Goal: Transaction & Acquisition: Subscribe to service/newsletter

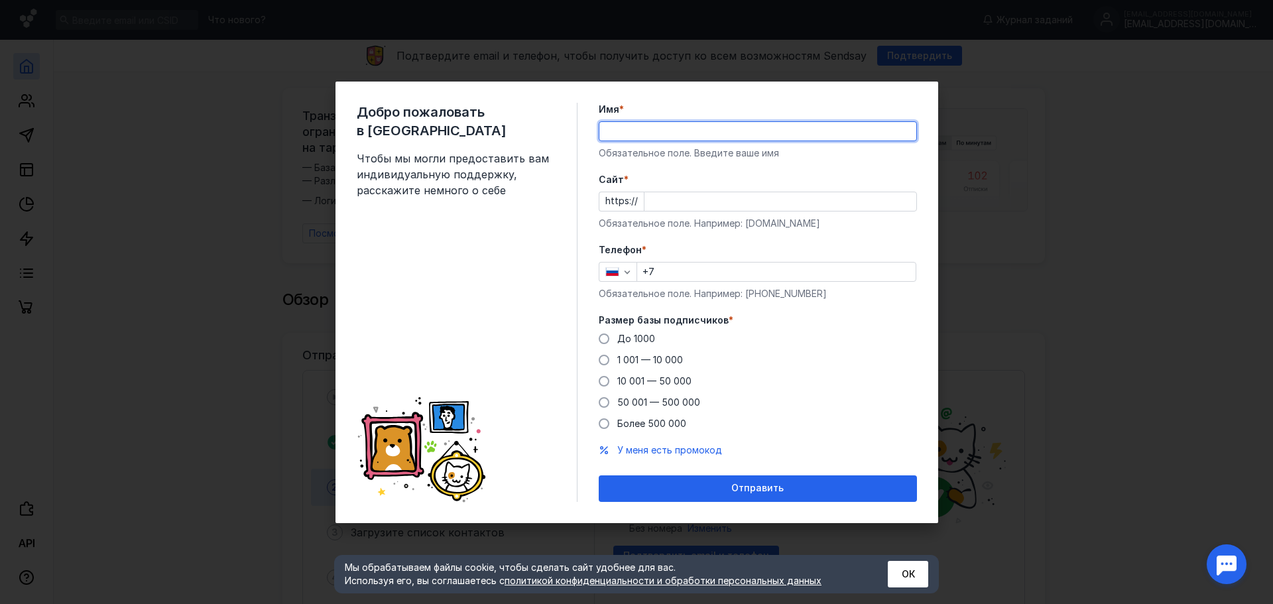
click at [757, 135] on input "Имя *" at bounding box center [757, 131] width 317 height 19
click at [741, 90] on div "Добро пожаловать в Sendsay Чтобы мы могли предоставить вам индивидуальную подде…" at bounding box center [636, 303] width 603 height 442
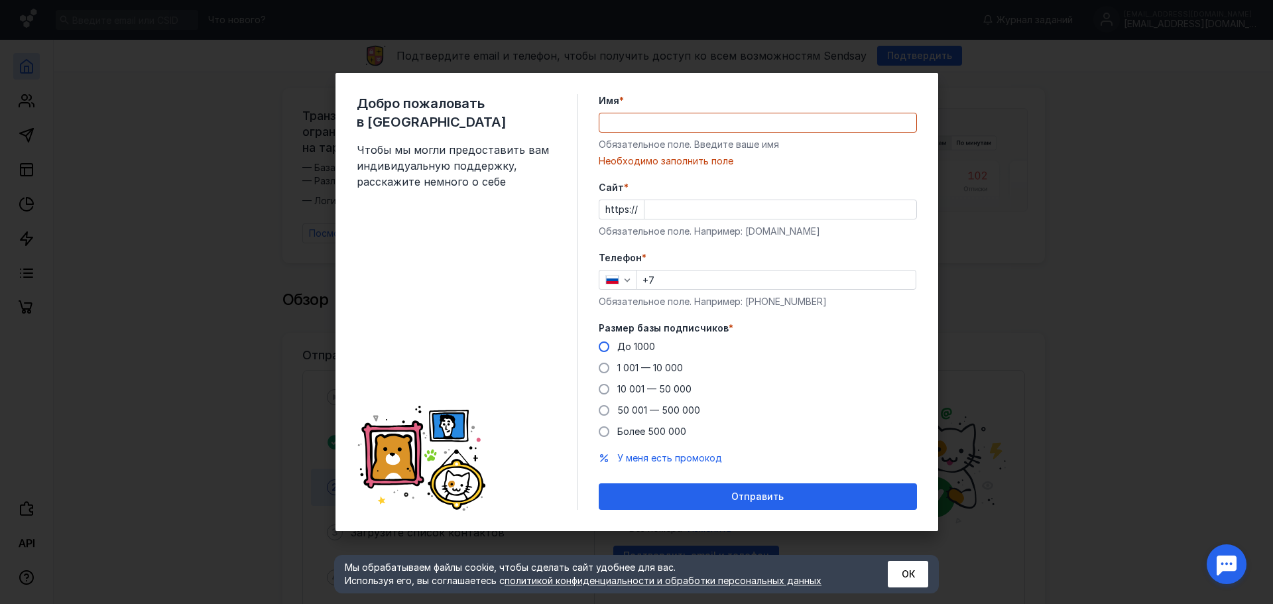
click at [625, 345] on span "До 1000" at bounding box center [636, 346] width 38 height 11
click at [0, 0] on input "До 1000" at bounding box center [0, 0] width 0 height 0
click at [710, 275] on input "+7" at bounding box center [776, 280] width 278 height 19
click at [698, 206] on input "Cайт *" at bounding box center [780, 209] width 272 height 19
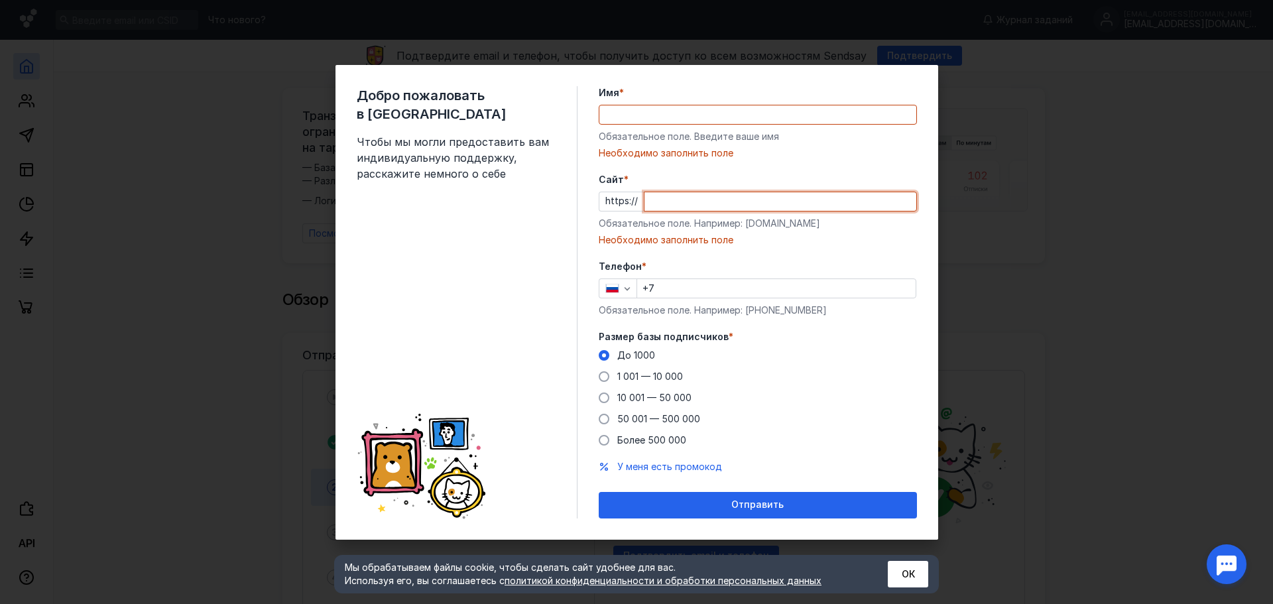
paste input "[DOMAIN_NAME][URL]"
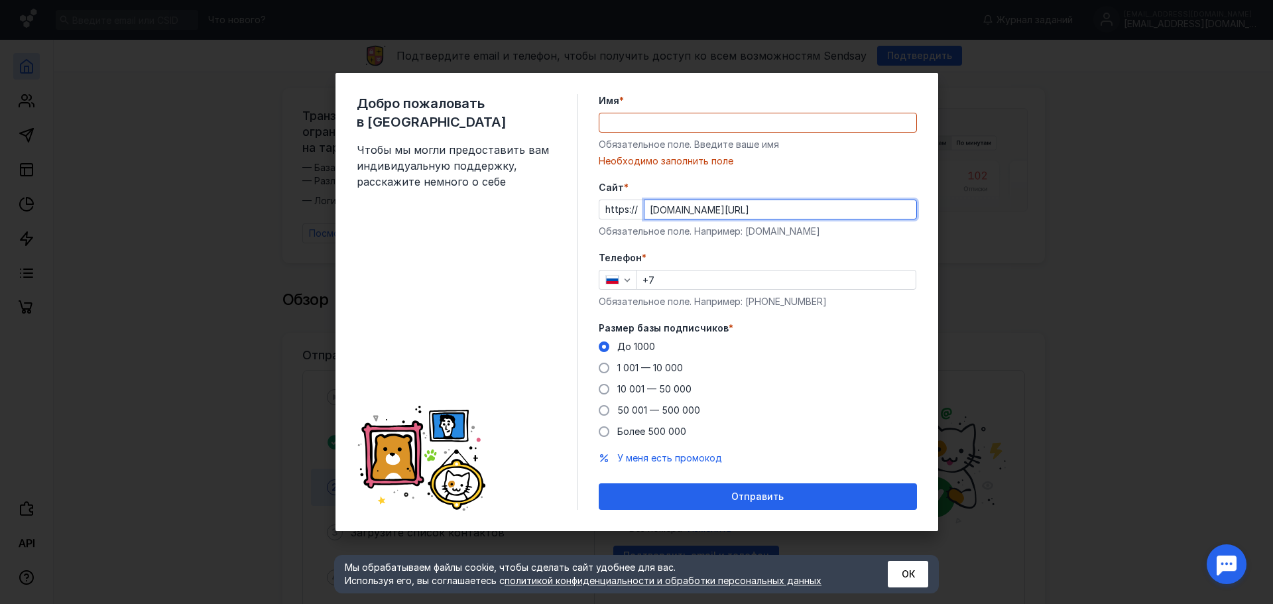
type input "[DOMAIN_NAME][URL]"
click at [668, 119] on input "Имя *" at bounding box center [757, 122] width 317 height 19
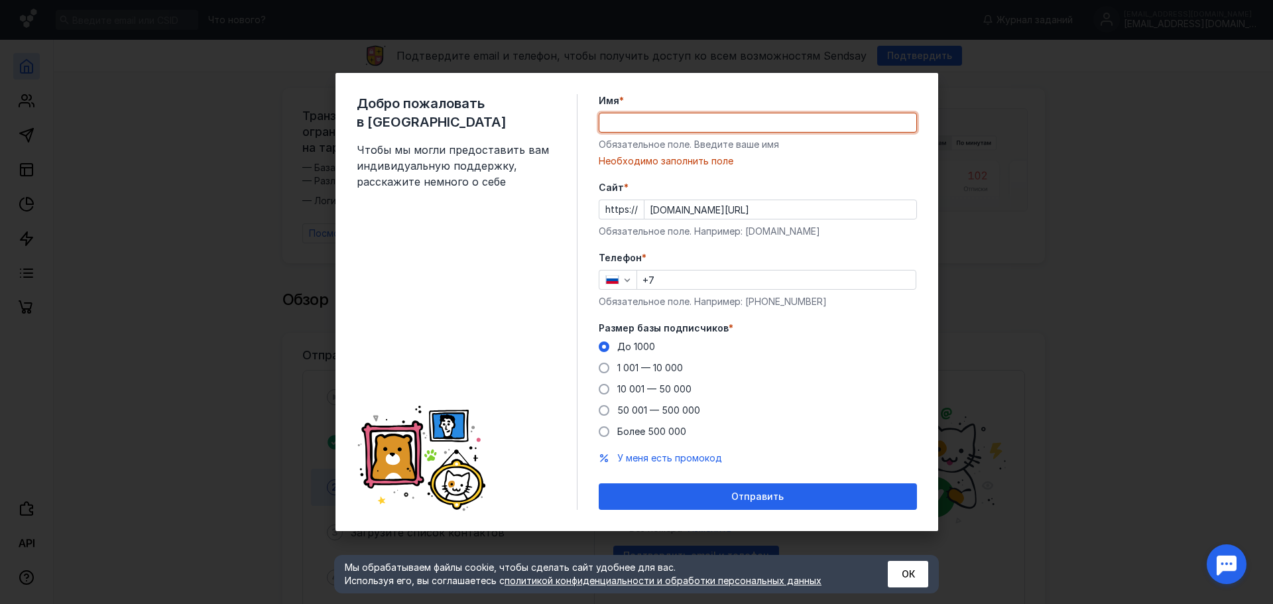
type input "[PERSON_NAME]"
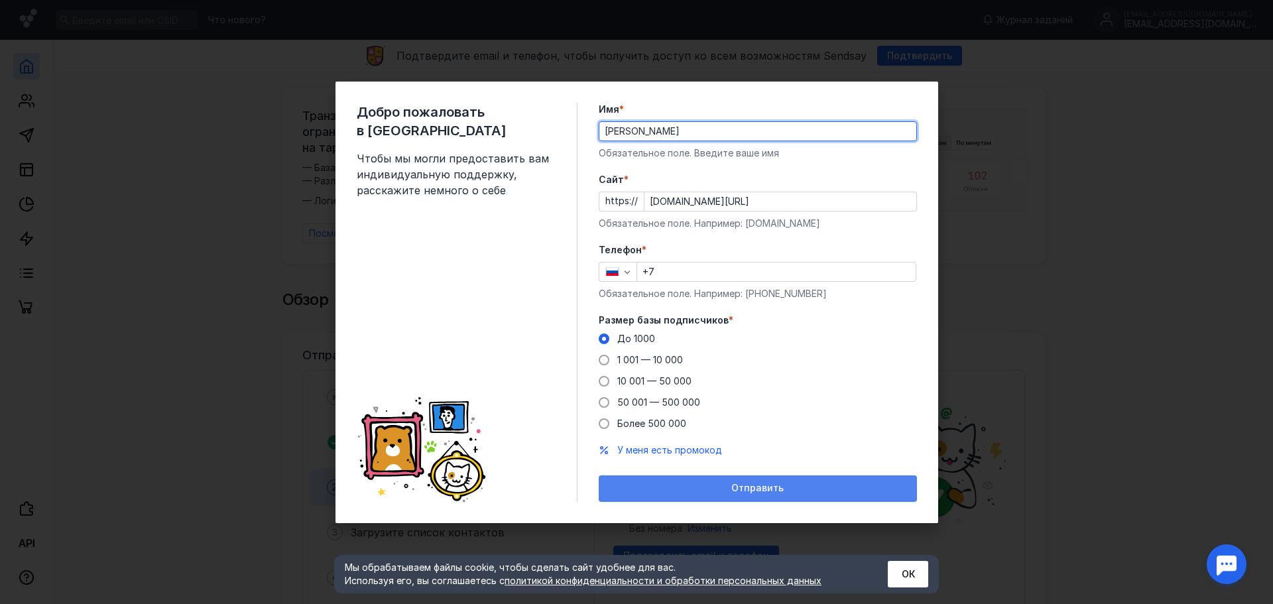
click at [776, 482] on div "Отправить" at bounding box center [758, 488] width 318 height 27
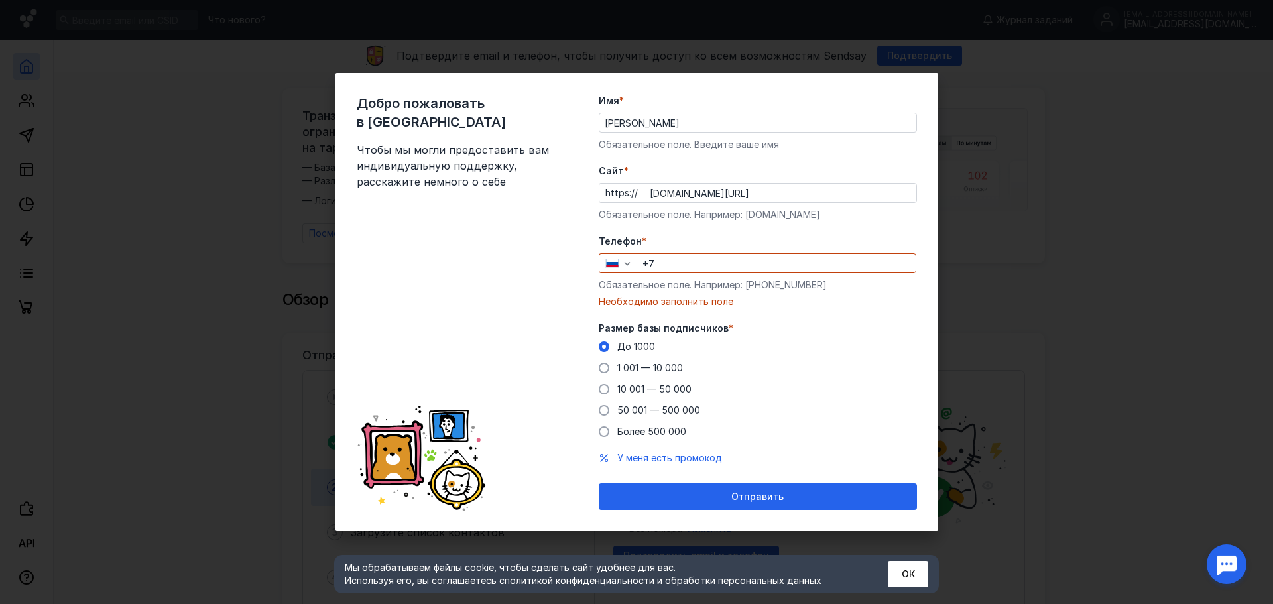
click at [696, 261] on input "+7" at bounding box center [776, 263] width 278 height 19
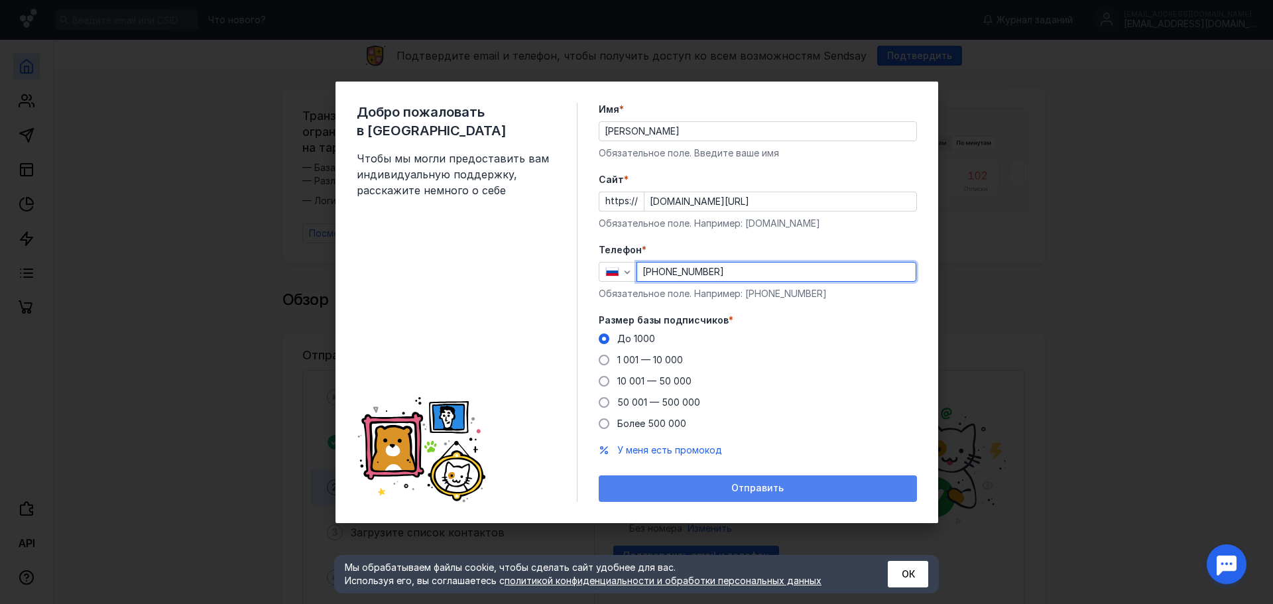
type input "[PHONE_NUMBER]"
click at [768, 496] on div "Отправить" at bounding box center [758, 488] width 318 height 27
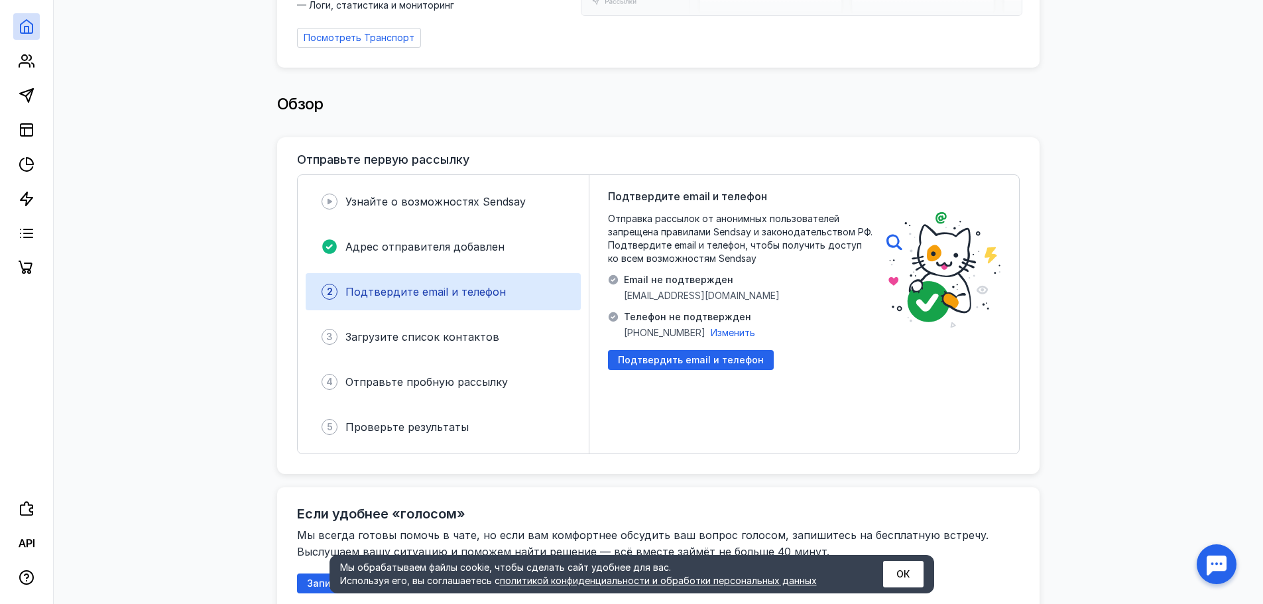
scroll to position [398, 0]
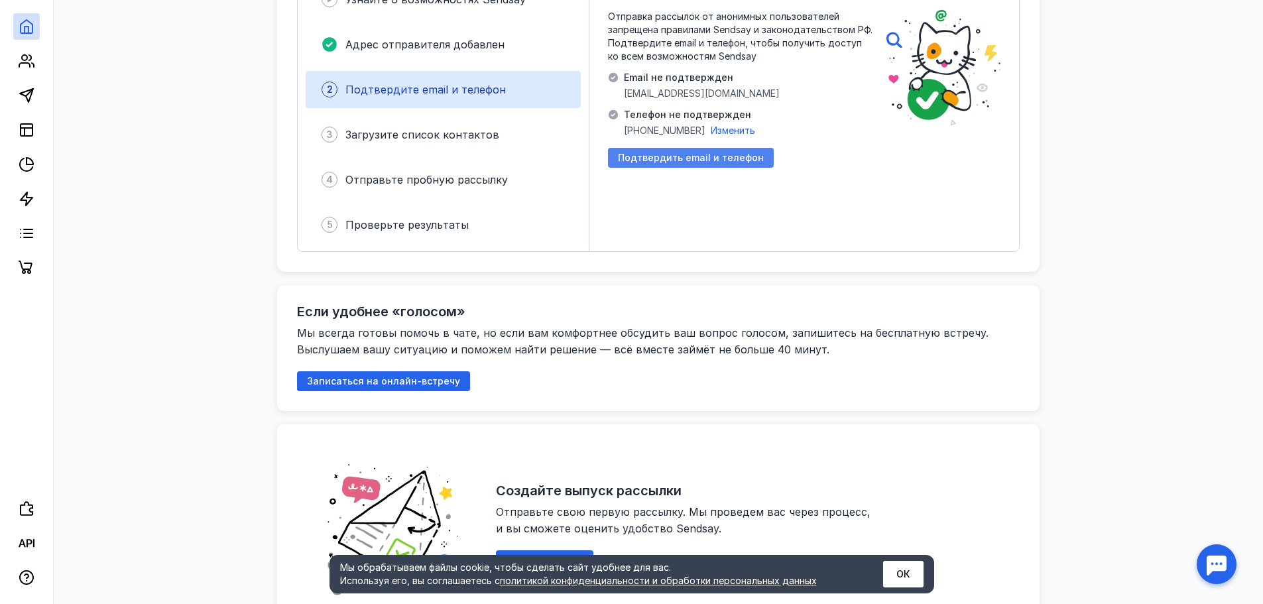
click at [668, 159] on div "Подтвердить email и телефон" at bounding box center [691, 158] width 166 height 20
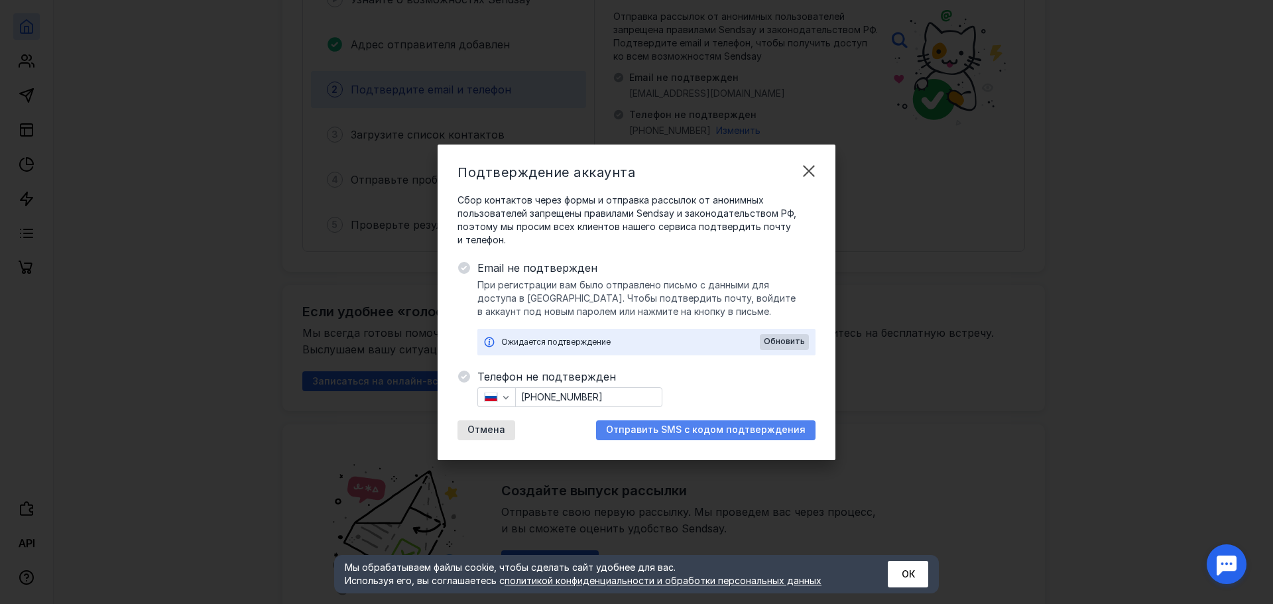
click at [686, 436] on div "Отправить SMS с кодом подтверждения" at bounding box center [705, 430] width 219 height 20
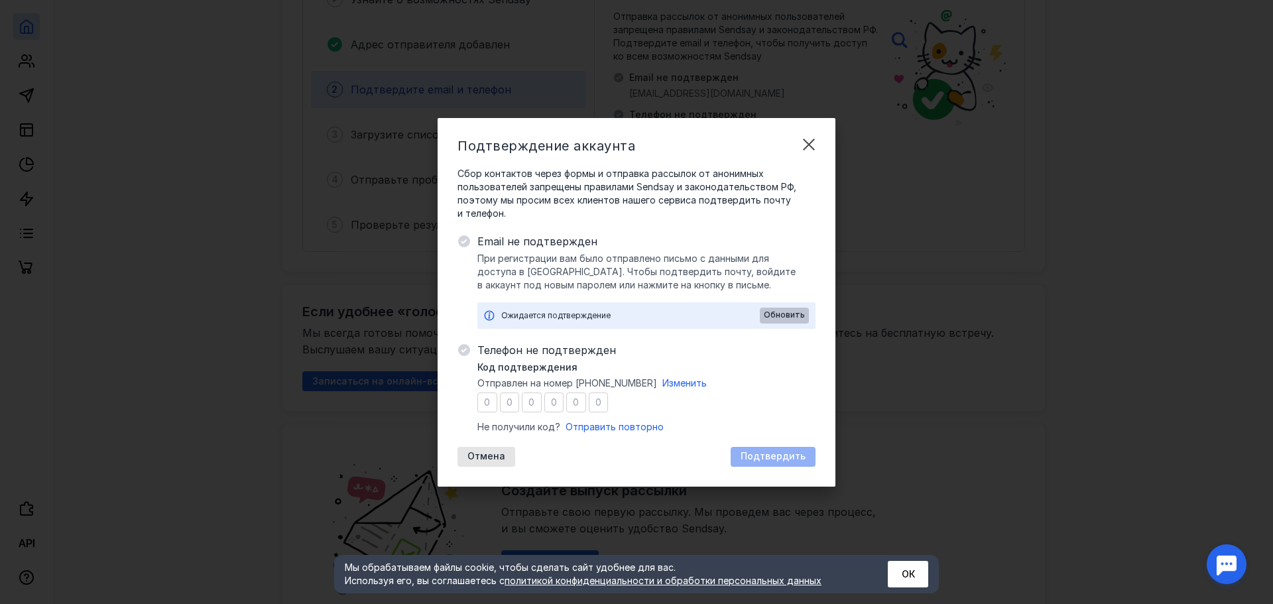
click at [774, 318] on span "Обновить" at bounding box center [784, 314] width 41 height 9
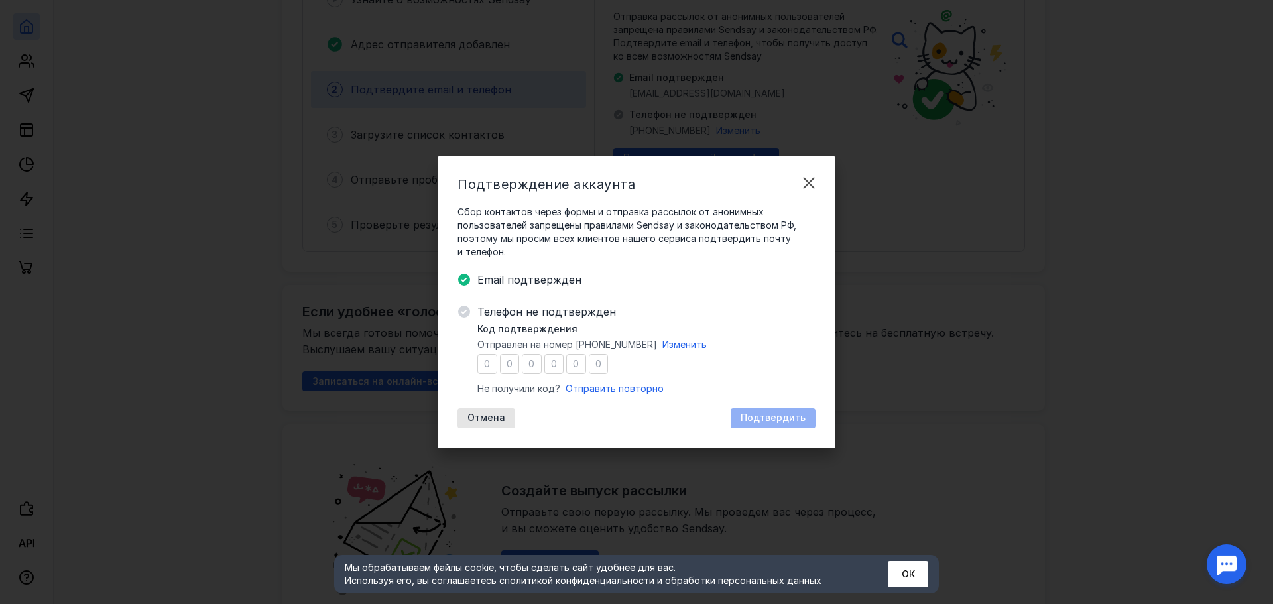
drag, startPoint x: 497, startPoint y: 361, endPoint x: 497, endPoint y: 372, distance: 11.3
click at [497, 372] on div at bounding box center [542, 364] width 131 height 20
click at [488, 364] on input "number" at bounding box center [487, 364] width 20 height 20
type input "5"
type input "8"
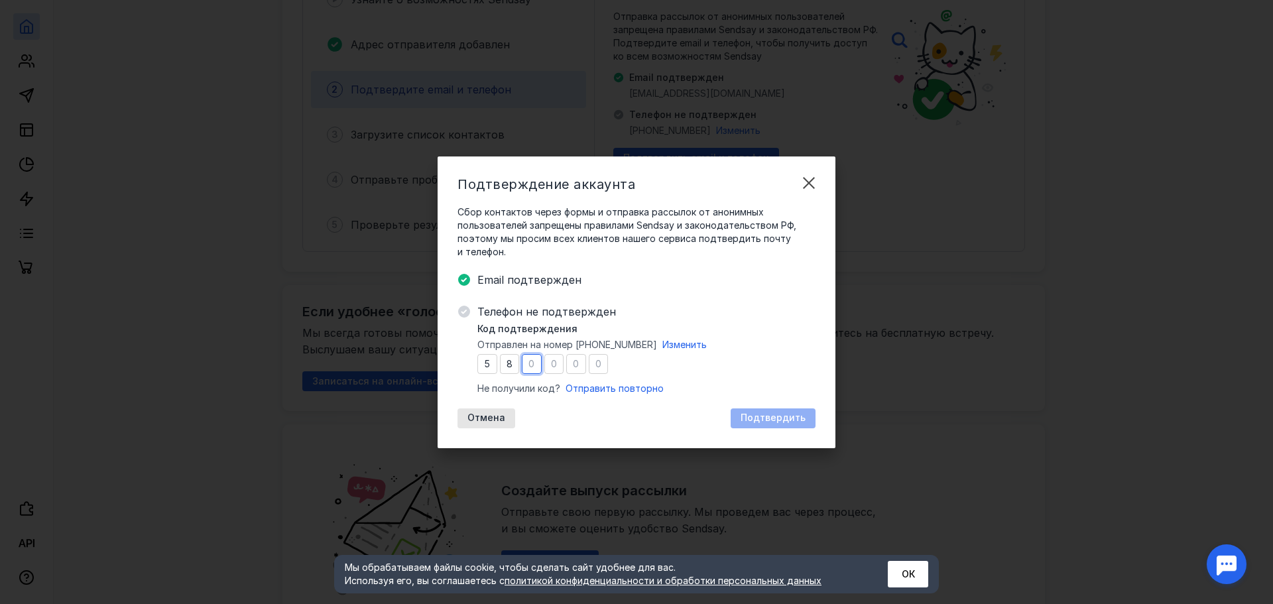
type input "8"
type input "1"
type input "4"
type input "1"
click at [778, 416] on span "Подтвердить" at bounding box center [773, 417] width 65 height 11
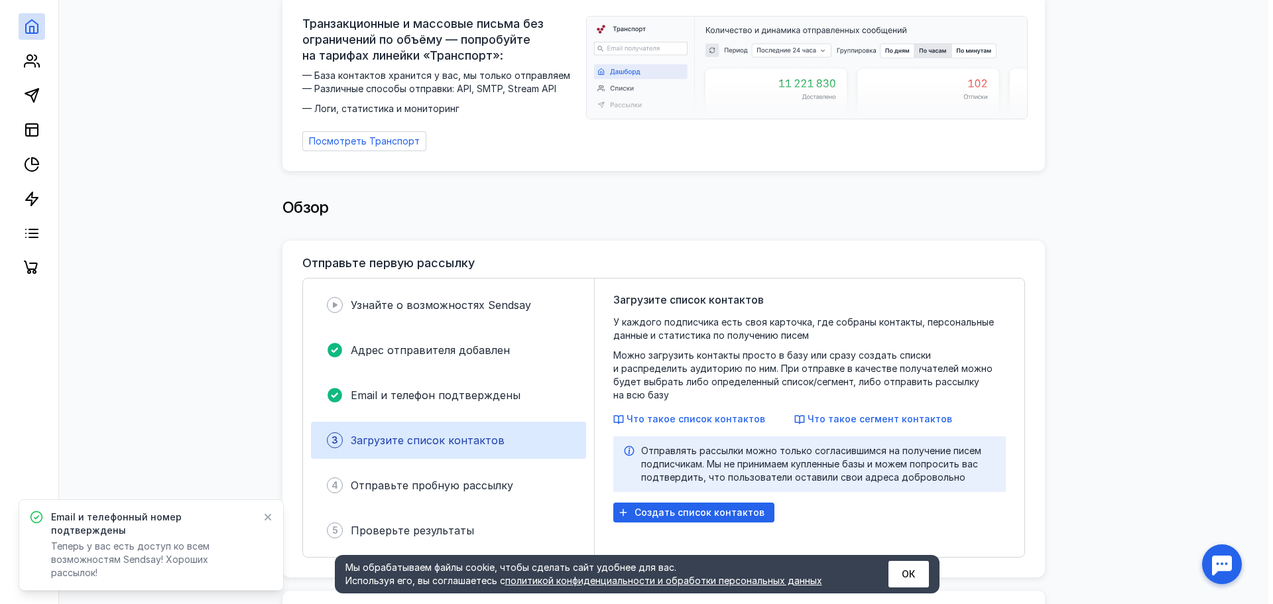
scroll to position [199, 0]
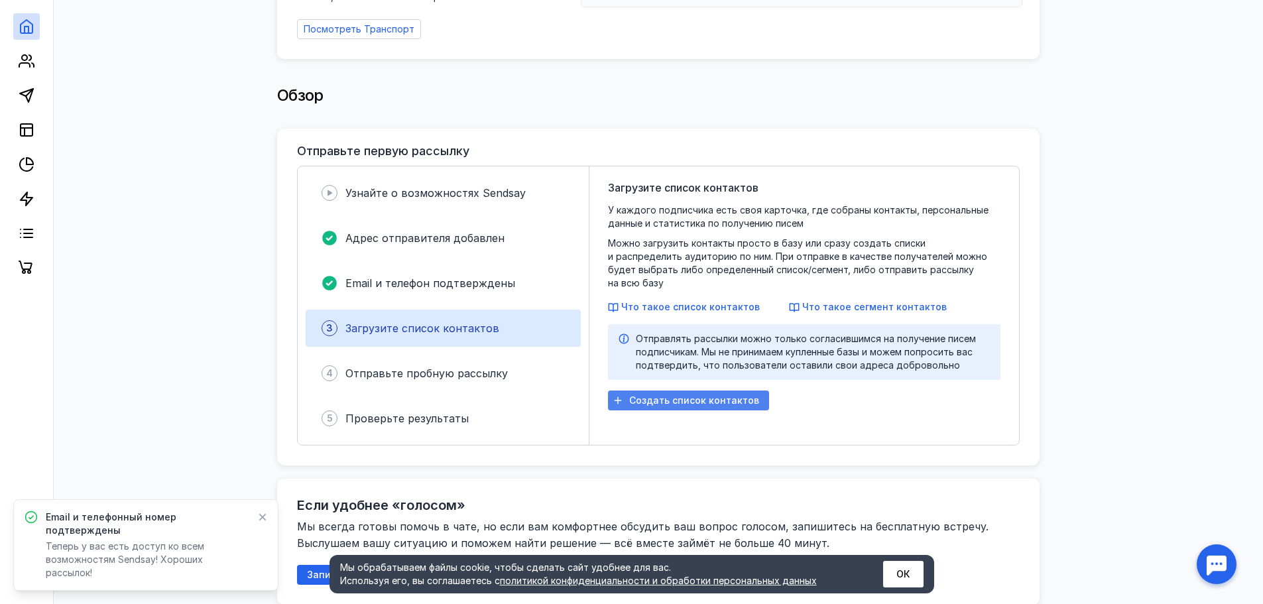
click at [674, 395] on span "Создать список контактов" at bounding box center [694, 400] width 130 height 11
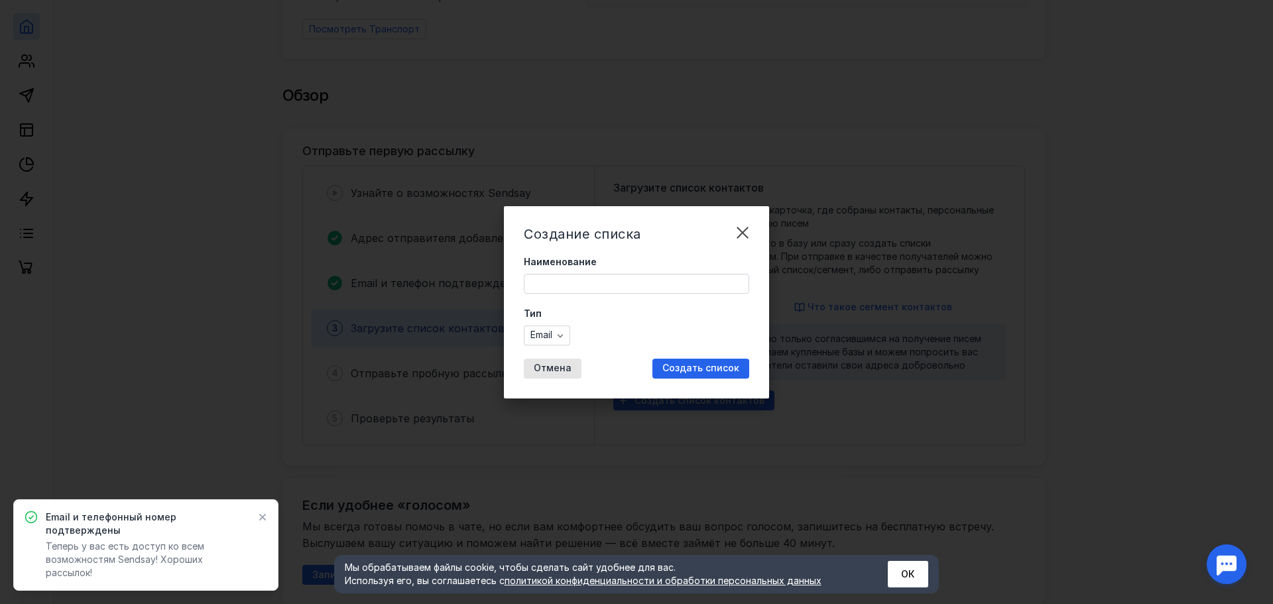
click at [594, 284] on input "Наименование" at bounding box center [636, 283] width 224 height 19
type input "[PERSON_NAME]"
drag, startPoint x: 564, startPoint y: 286, endPoint x: 492, endPoint y: 284, distance: 71.6
click at [492, 284] on div "Создание списка Наименование [PERSON_NAME] Email Отмена Создать список" at bounding box center [636, 302] width 1273 height 604
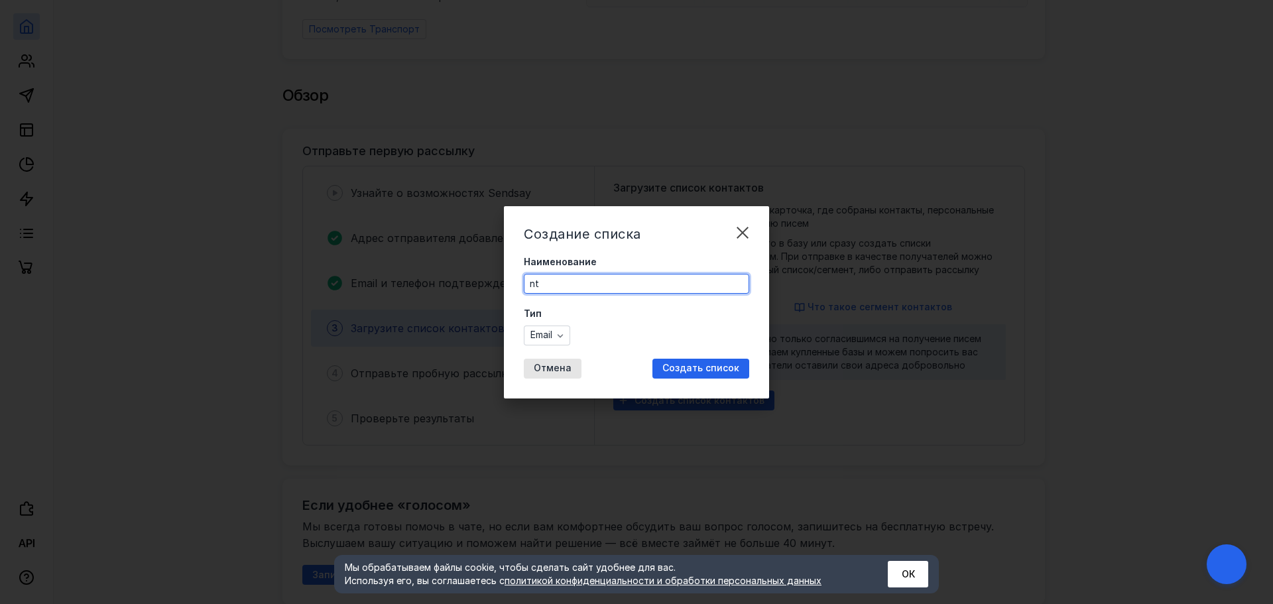
type input "n"
type input "test"
click at [715, 366] on span "Создать список" at bounding box center [700, 368] width 77 height 11
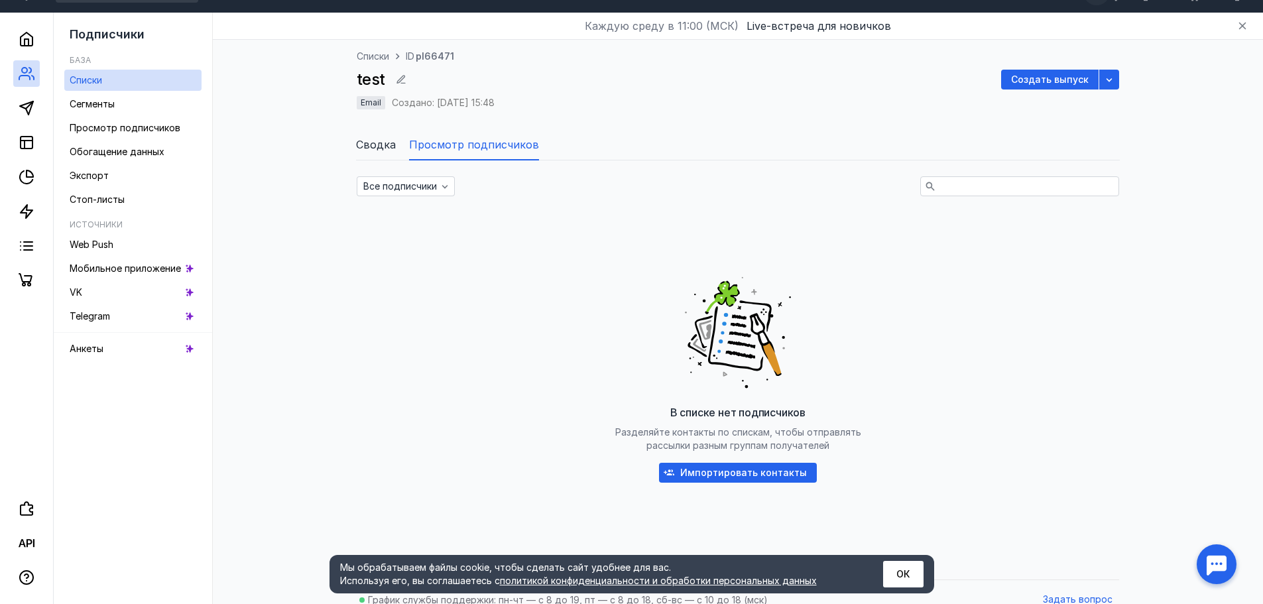
scroll to position [42, 0]
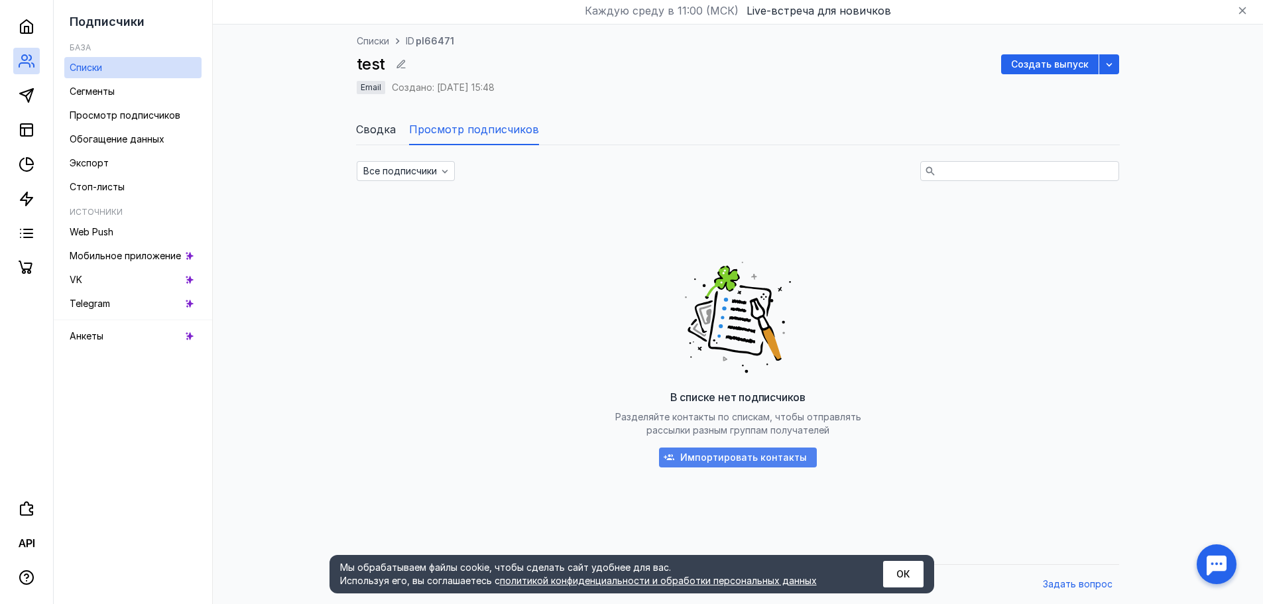
click at [759, 456] on span "Импортировать контакты" at bounding box center [743, 457] width 127 height 11
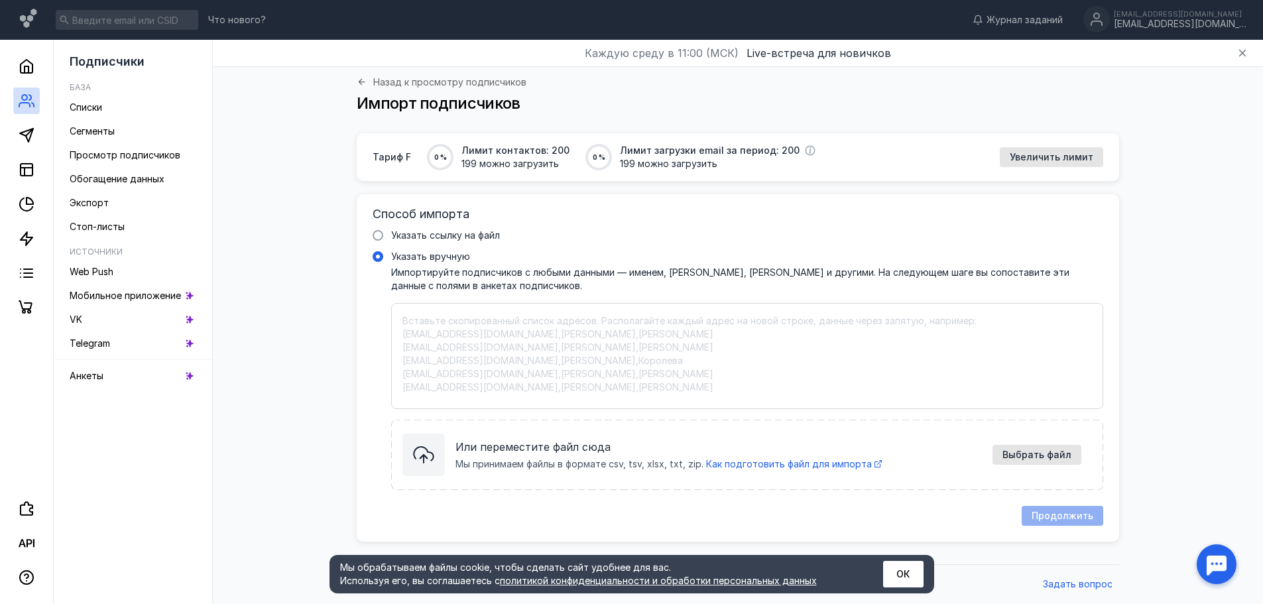
click at [531, 330] on textarea "Указать вручную Импортируйте подписчиков с любыми данными — именем, [PERSON_NAM…" at bounding box center [747, 356] width 690 height 84
click at [524, 331] on textarea "Указать вручную Импортируйте подписчиков с любыми данными — именем, [PERSON_NAM…" at bounding box center [747, 356] width 690 height 84
click at [539, 325] on textarea "Указать вручную Импортируйте подписчиков с любыми данными — именем, [PERSON_NAM…" at bounding box center [747, 356] width 690 height 84
paste textarea "[PERSON_NAME][EMAIL_ADDRESS][DOMAIN_NAME]"
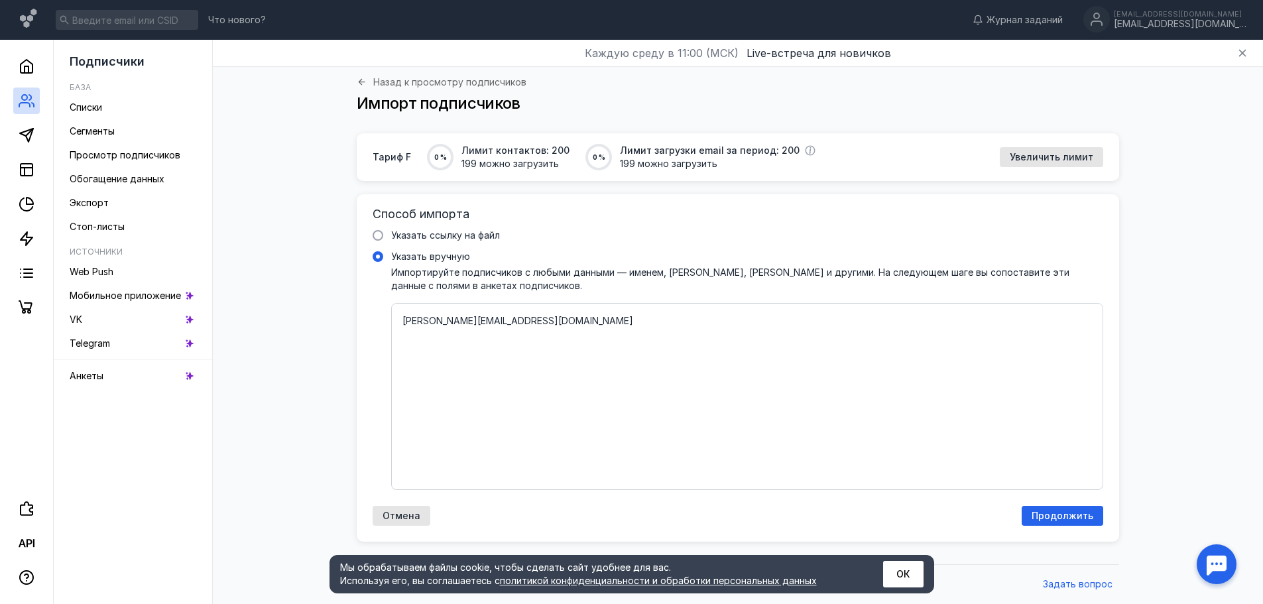
paste textarea "[EMAIL_ADDRESS][DOMAIN_NAME]"
click at [560, 318] on textarea "[PERSON_NAME][EMAIL_ADDRESS][DOMAIN_NAME] [EMAIL_ADDRESS][DOMAIN_NAME]" at bounding box center [747, 396] width 690 height 164
click at [404, 320] on textarea "[PERSON_NAME][EMAIL_ADDRESS][DOMAIN_NAME] [EMAIL_ADDRESS][DOMAIN_NAME]" at bounding box center [747, 396] width 690 height 164
click at [399, 332] on div "[PERSON_NAME][EMAIL_ADDRESS][DOMAIN_NAME] [EMAIL_ADDRESS][DOMAIN_NAME]" at bounding box center [747, 396] width 712 height 187
click at [0, 0] on input "Указать вручную" at bounding box center [0, 0] width 0 height 0
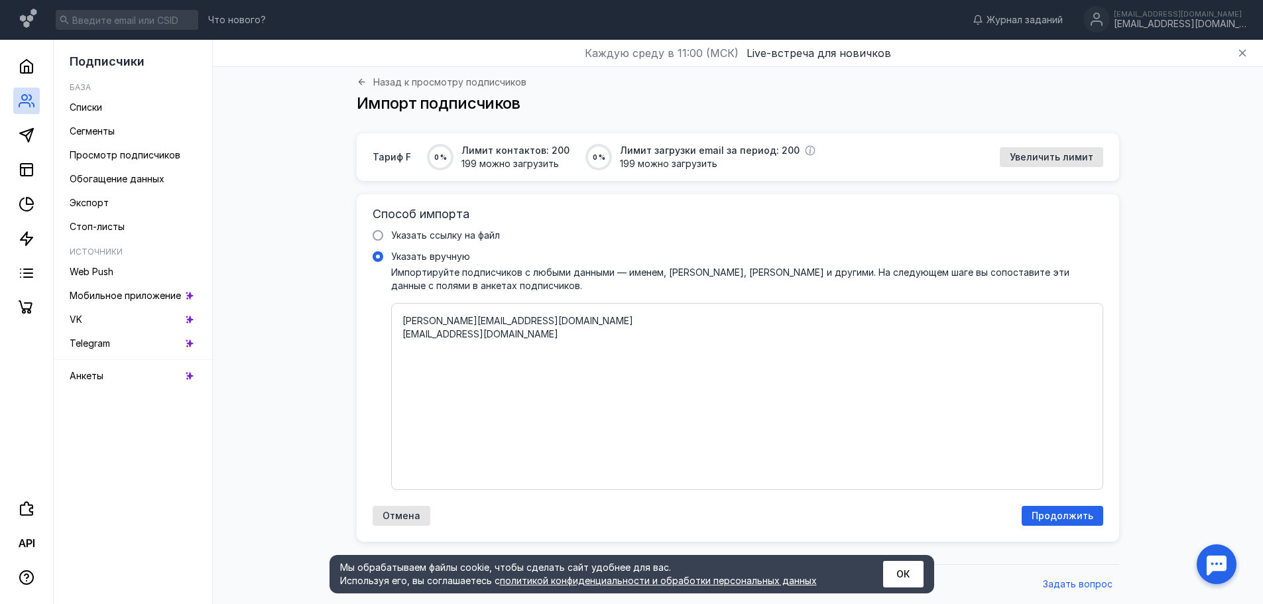
click at [402, 334] on textarea "[PERSON_NAME][EMAIL_ADDRESS][DOMAIN_NAME] [EMAIL_ADDRESS][DOMAIN_NAME]" at bounding box center [747, 396] width 690 height 164
click at [400, 346] on div "[PERSON_NAME][EMAIL_ADDRESS][DOMAIN_NAME] [EMAIL_ADDRESS][DOMAIN_NAME]" at bounding box center [747, 396] width 712 height 187
click at [0, 0] on input "Указать вручную" at bounding box center [0, 0] width 0 height 0
click at [515, 338] on textarea "[PERSON_NAME][EMAIL_ADDRESS][DOMAIN_NAME] [EMAIL_ADDRESS][DOMAIN_NAME]" at bounding box center [747, 396] width 690 height 164
paste textarea "[EMAIL_ADDRESS][DOMAIN_NAME]"
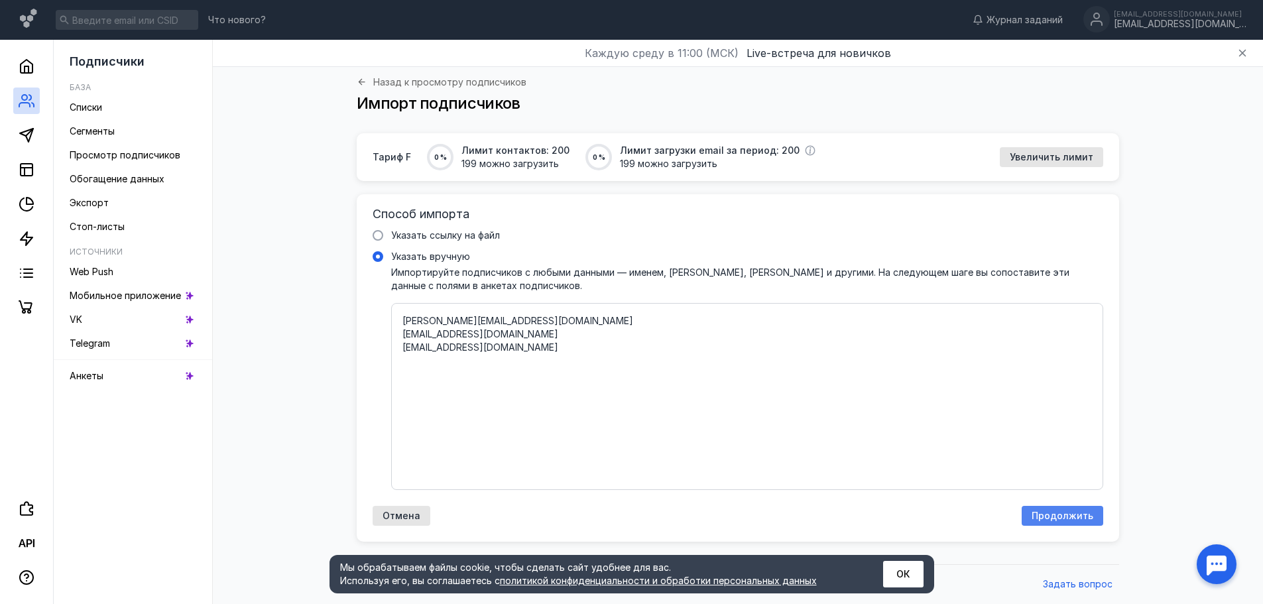
type textarea "[PERSON_NAME][EMAIL_ADDRESS][DOMAIN_NAME] [EMAIL_ADDRESS][DOMAIN_NAME] [EMAIL_A…"
click at [1045, 522] on div "Продолжить" at bounding box center [1063, 516] width 82 height 20
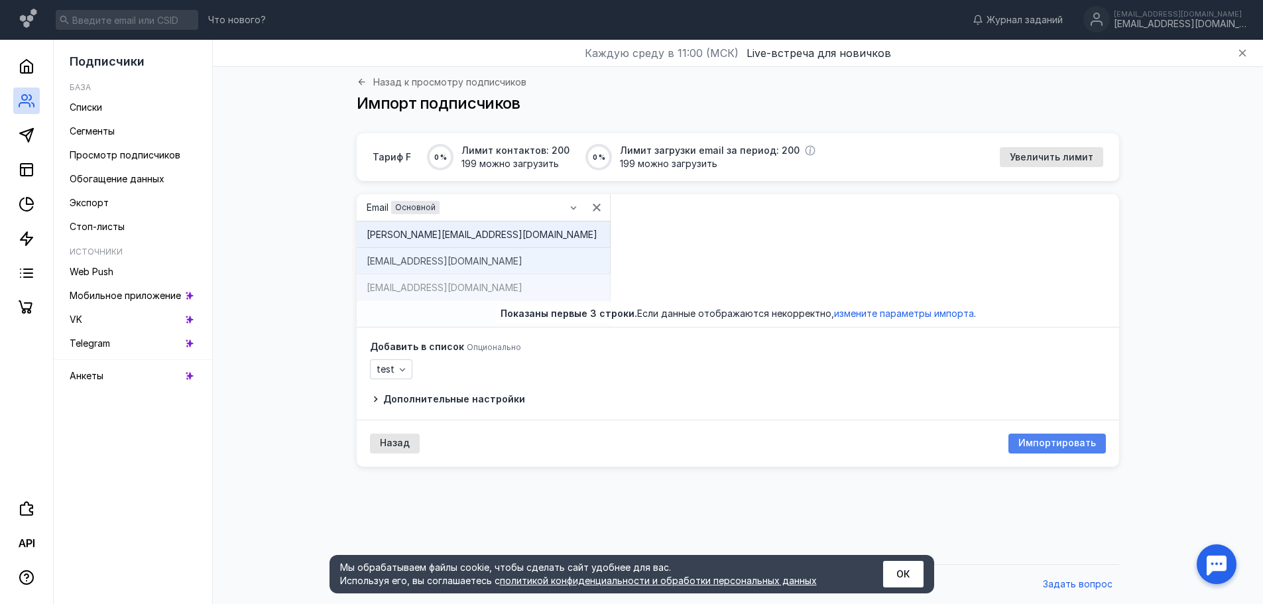
click at [1028, 443] on span "Импортировать" at bounding box center [1057, 443] width 78 height 11
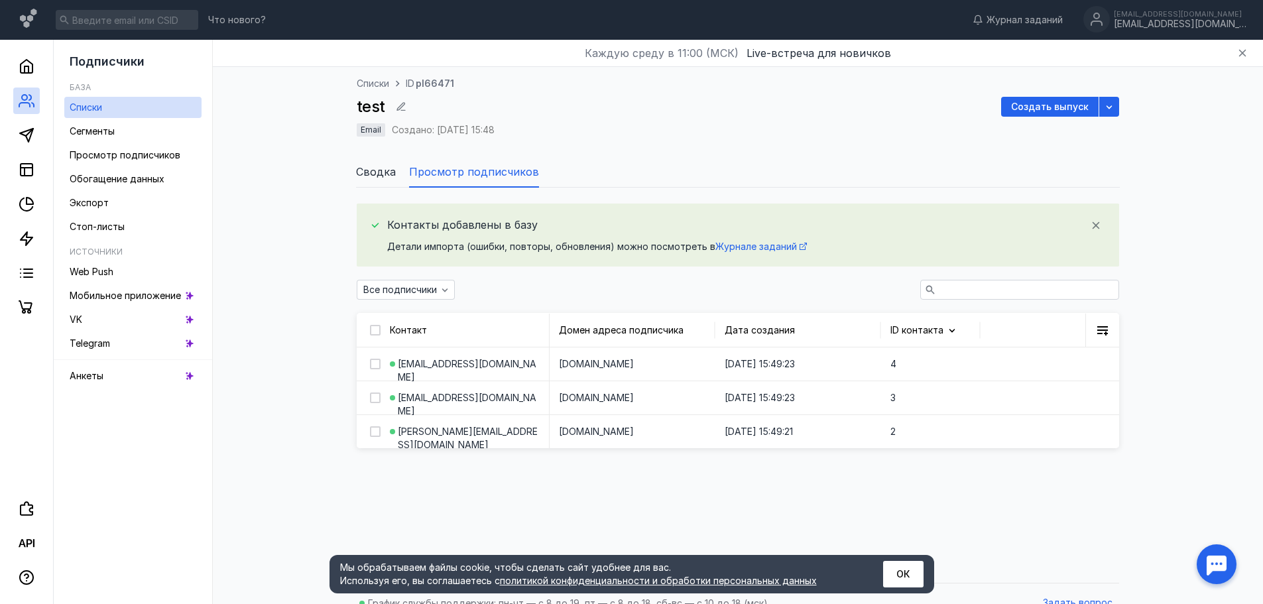
click at [898, 568] on button "ОК" at bounding box center [903, 574] width 40 height 27
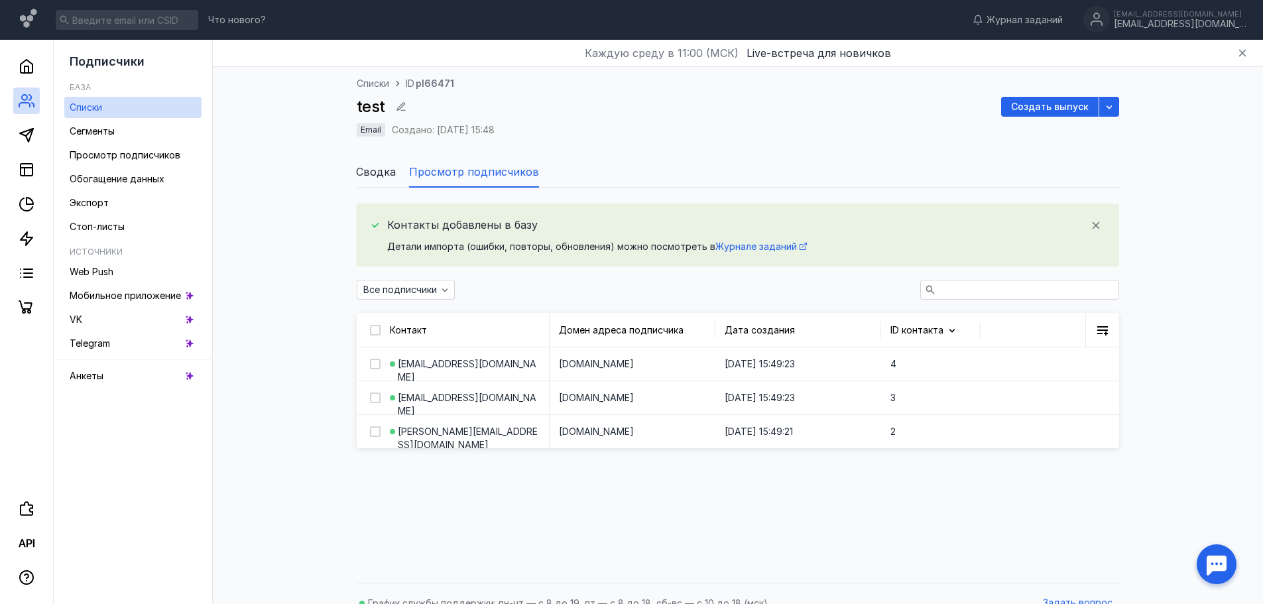
click at [384, 176] on span "Сводка" at bounding box center [376, 172] width 40 height 16
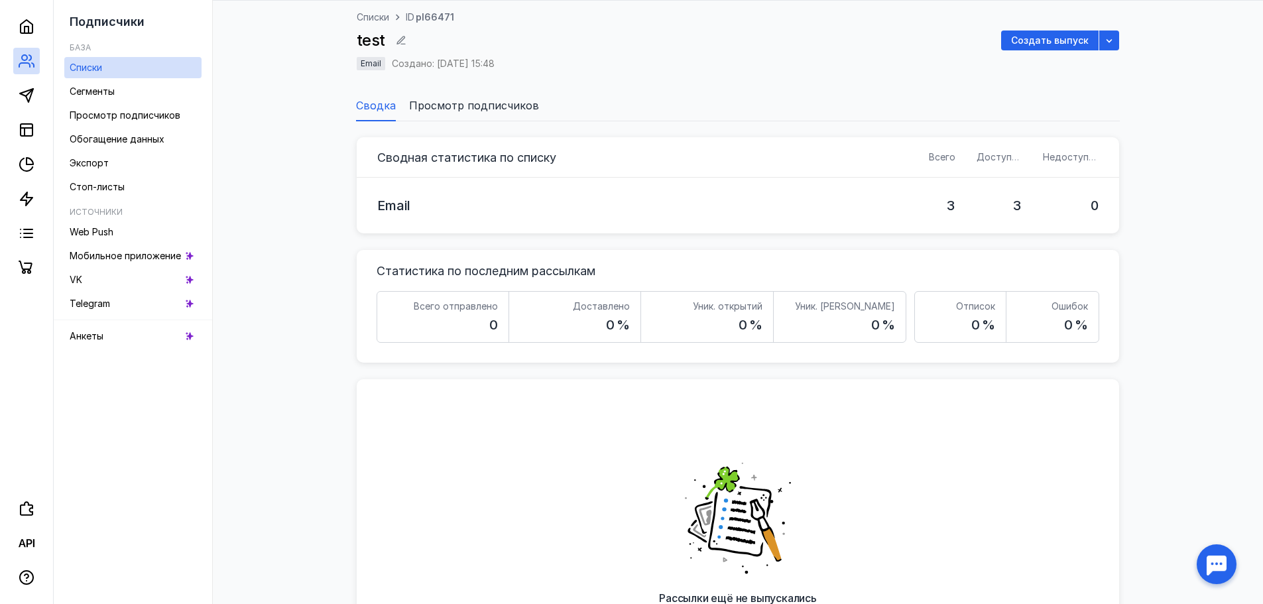
click at [485, 122] on div "Сводная статистика по списку Всего Доступно Недоступно Email 3 3 0 Статистика п…" at bounding box center [738, 423] width 762 height 605
click at [483, 116] on li "Просмотр подписчиков" at bounding box center [474, 106] width 130 height 32
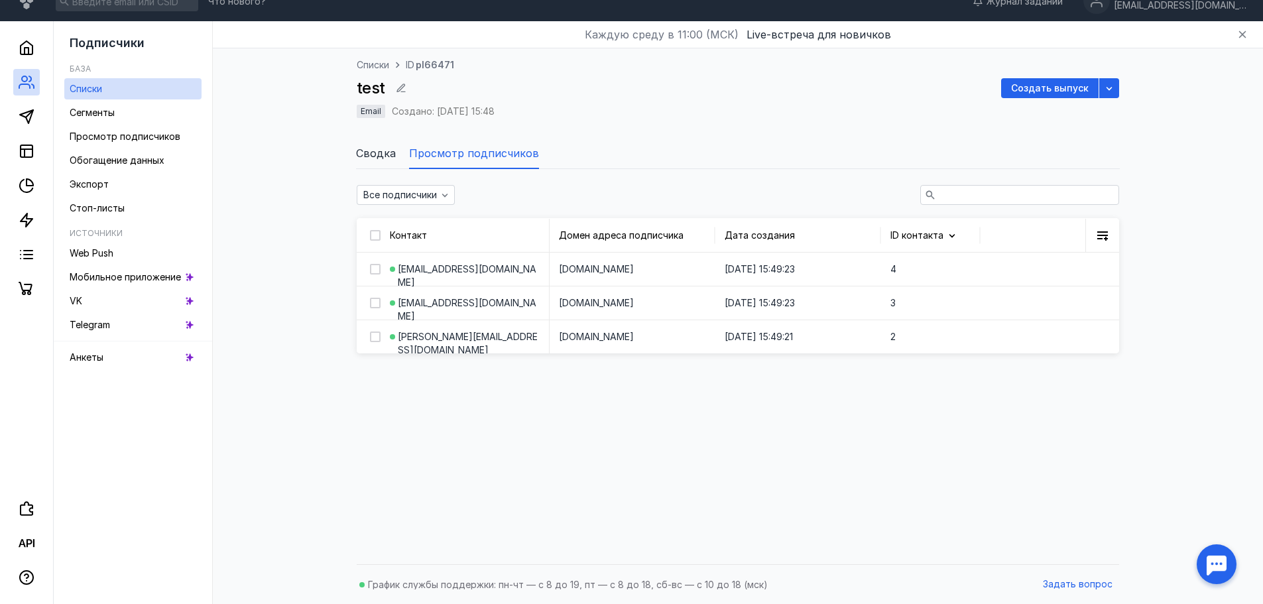
click at [377, 160] on span "Сводка" at bounding box center [376, 153] width 40 height 16
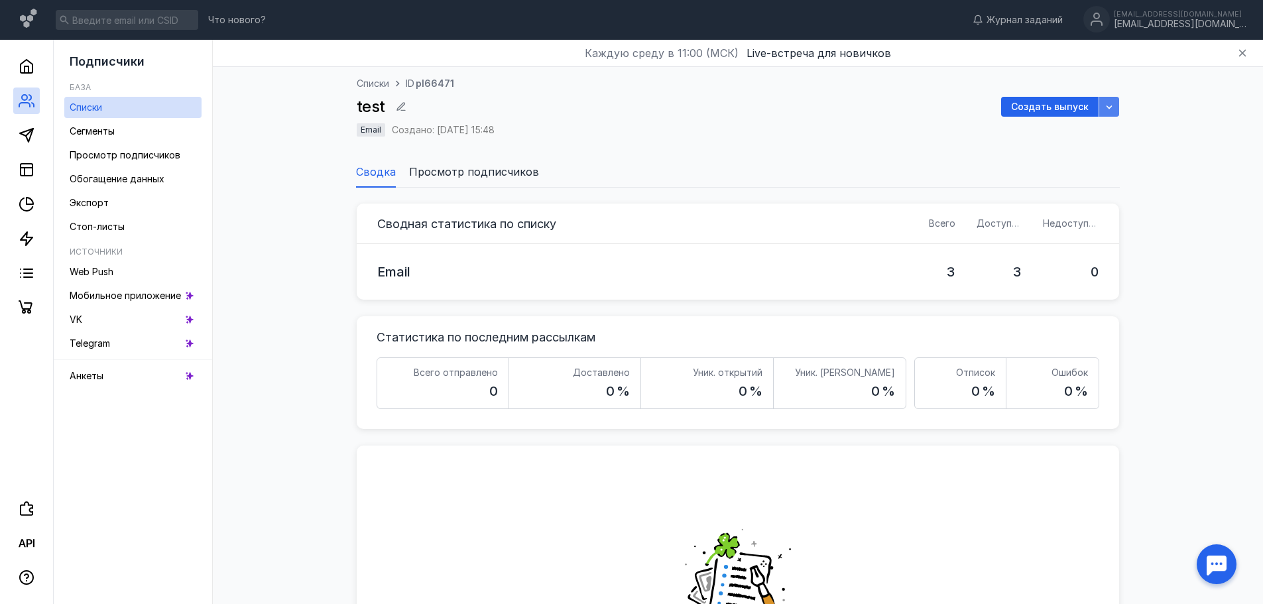
click at [1105, 105] on icon "button" at bounding box center [1109, 106] width 11 height 11
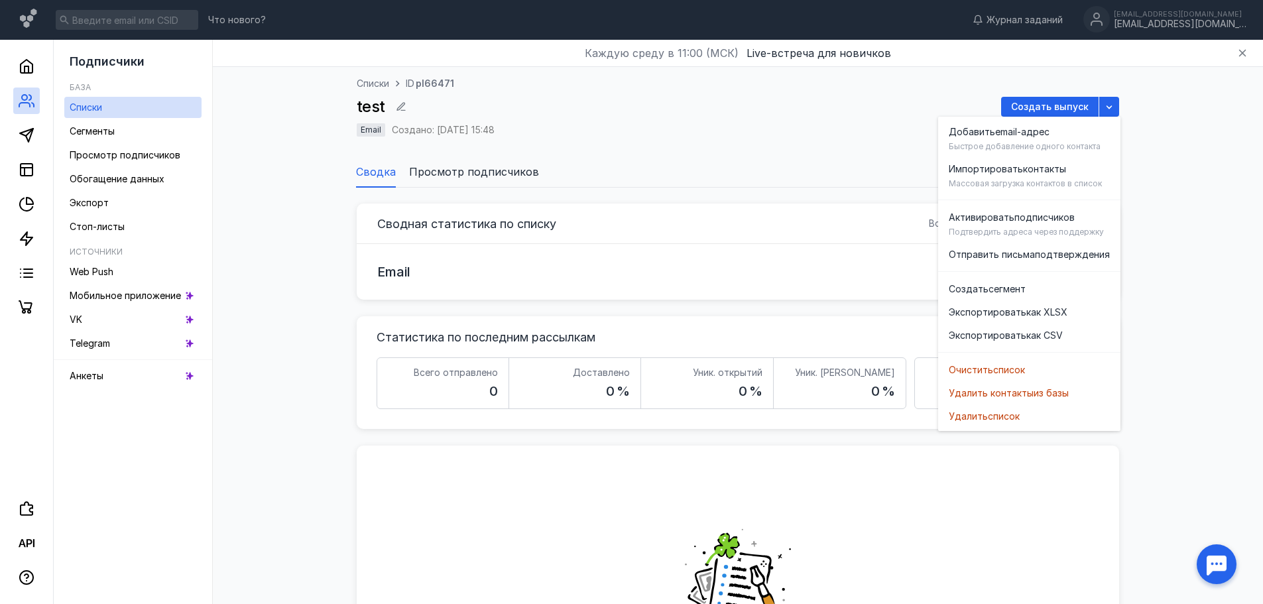
click at [1185, 98] on div "Списки ID pl66471 test Создать выпуск Email Создано: [DATE] 15:48 Сводка Просмо…" at bounding box center [738, 127] width 1024 height 121
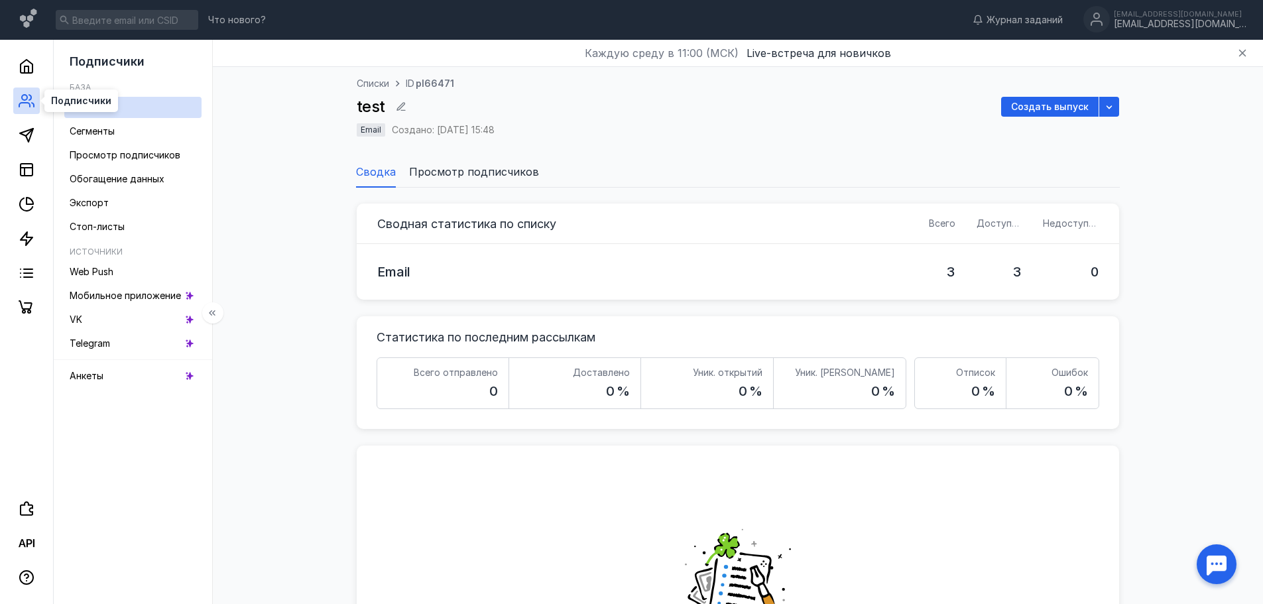
click at [27, 106] on icon at bounding box center [27, 101] width 16 height 16
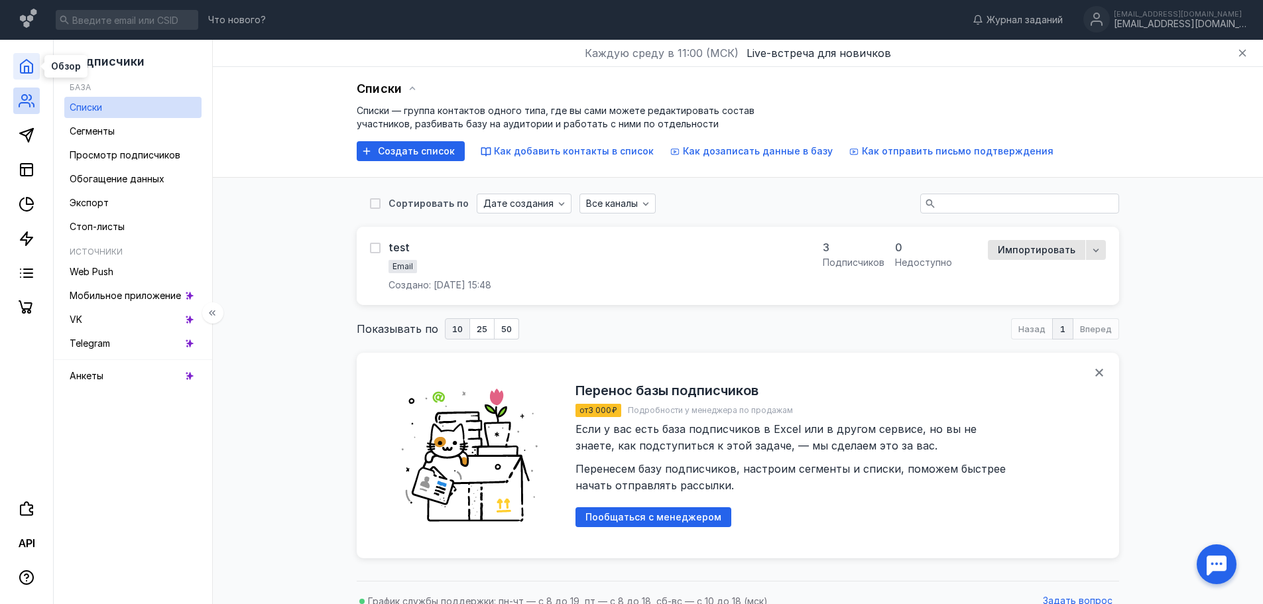
click at [21, 65] on icon at bounding box center [27, 66] width 12 height 13
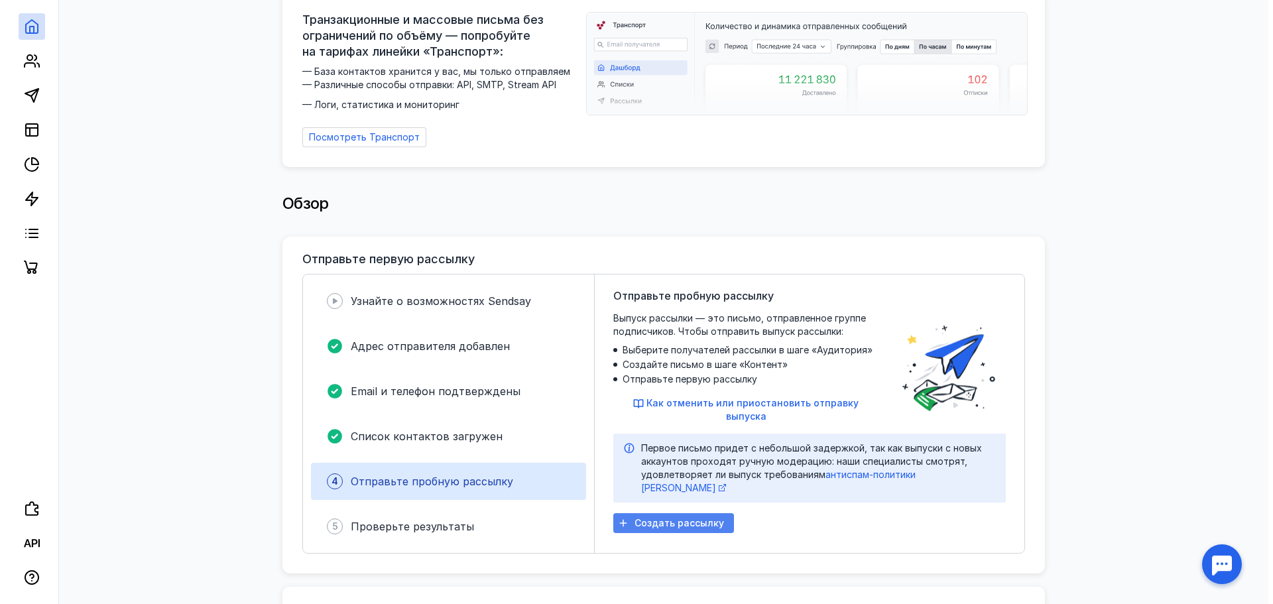
scroll to position [133, 0]
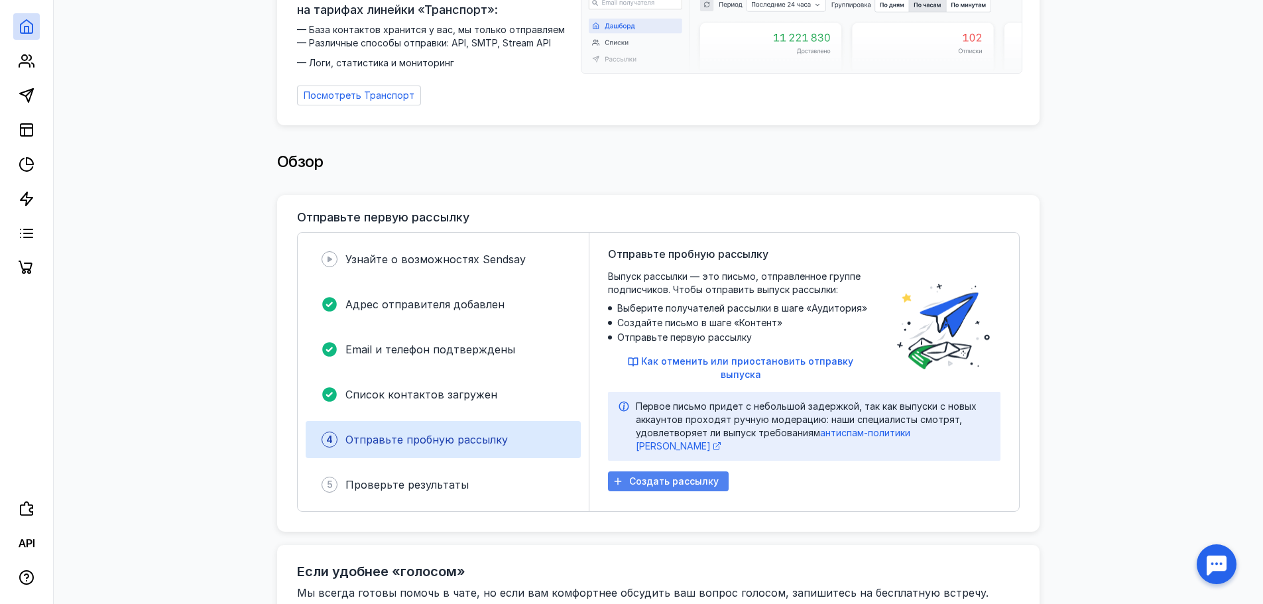
click at [669, 476] on span "Создать рассылку" at bounding box center [674, 481] width 90 height 11
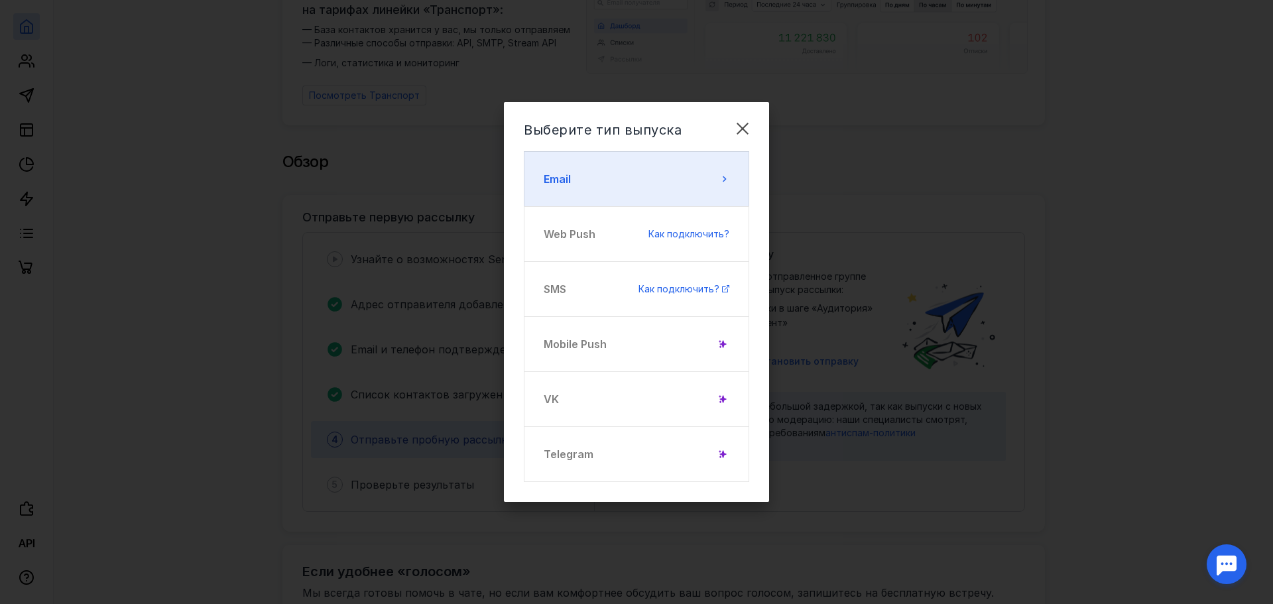
click at [680, 180] on button "Email" at bounding box center [636, 179] width 225 height 56
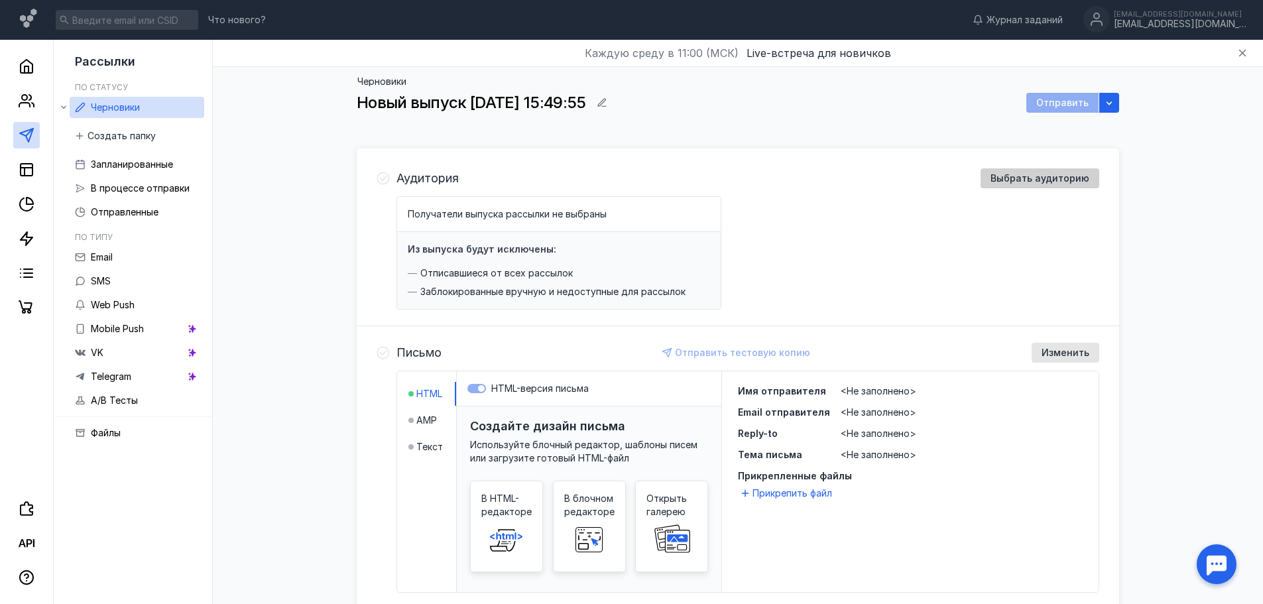
click at [999, 186] on div "Выбрать аудиторию" at bounding box center [1040, 178] width 119 height 20
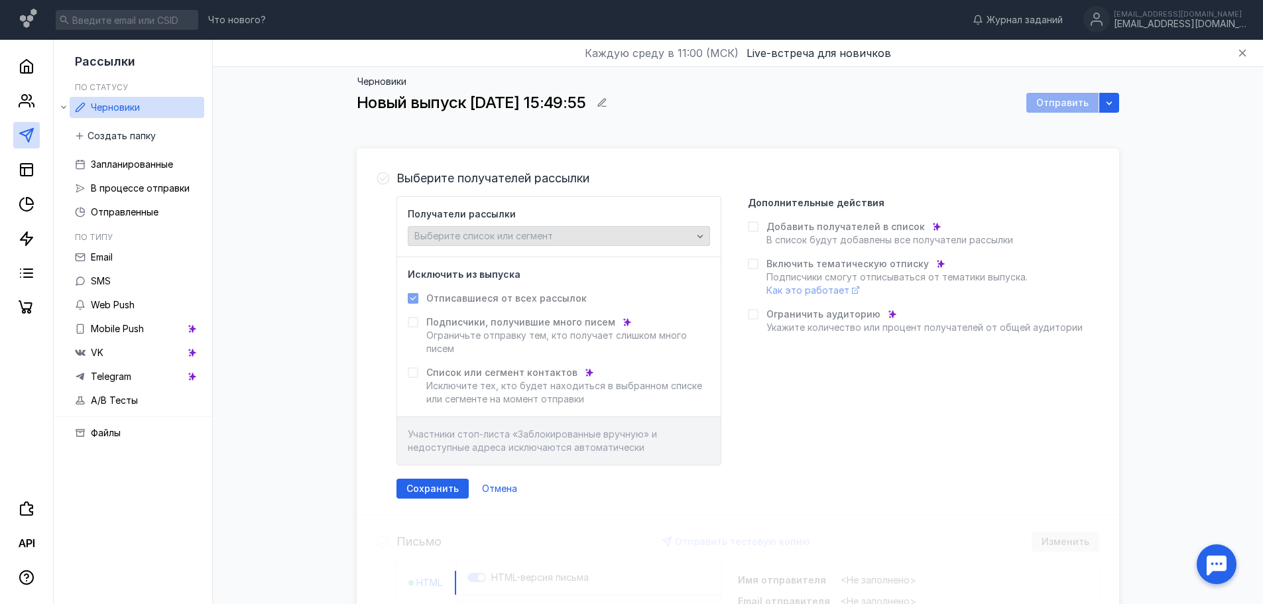
click at [574, 245] on div "Выберите список или сегмент" at bounding box center [559, 236] width 302 height 20
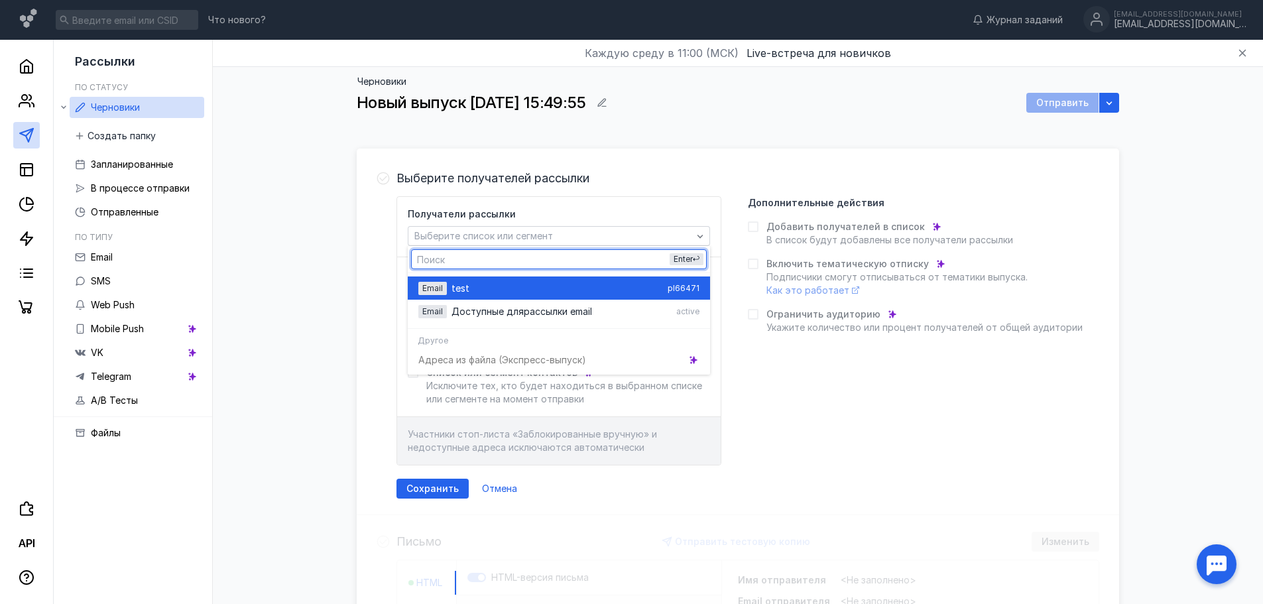
click at [544, 292] on div "test" at bounding box center [557, 288] width 211 height 13
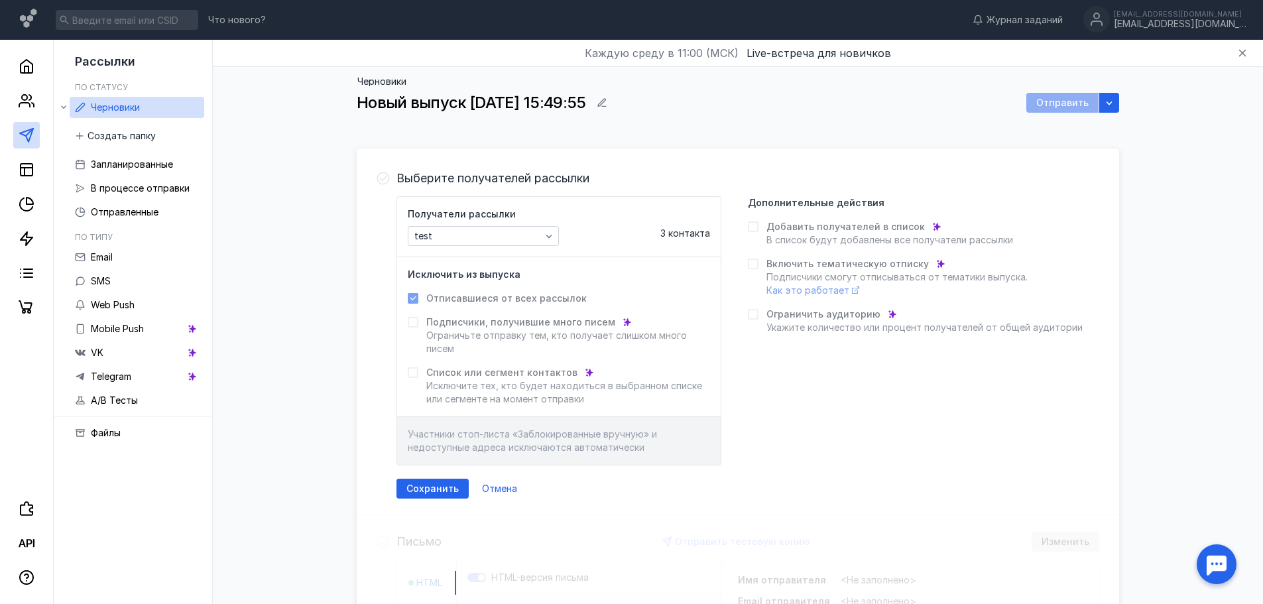
click at [411, 332] on label "Подписчики, получившие много писем [PERSON_NAME] отправку тем, кто получает сли…" at bounding box center [559, 336] width 302 height 40
click at [448, 493] on span "Сохранить" at bounding box center [432, 488] width 52 height 11
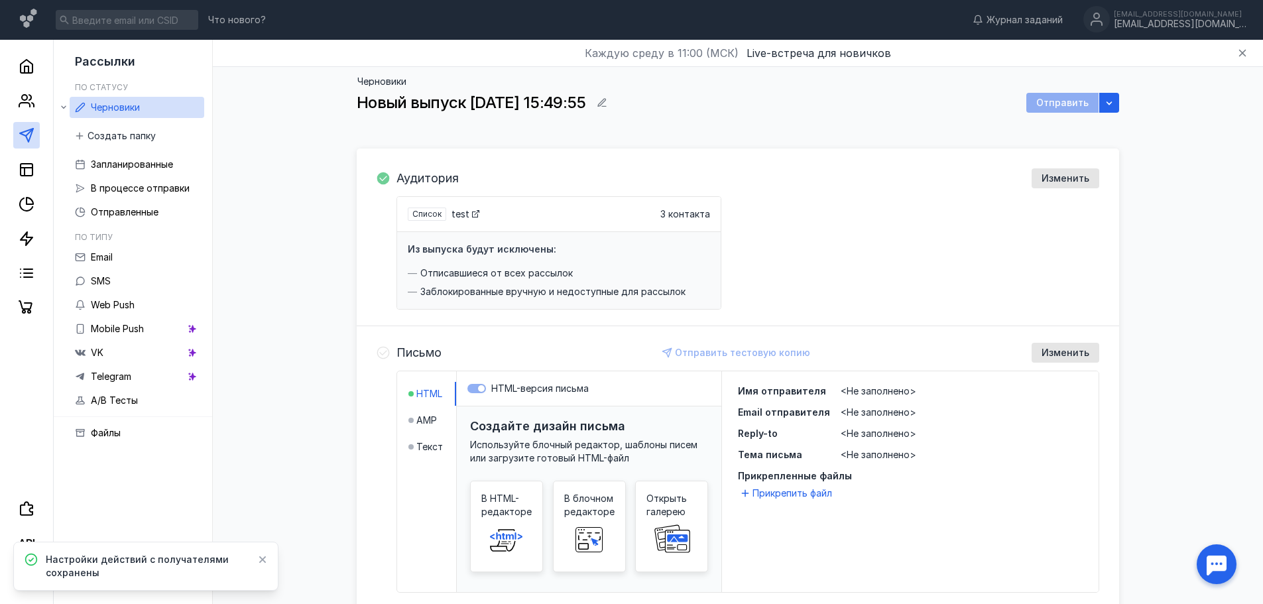
scroll to position [133, 0]
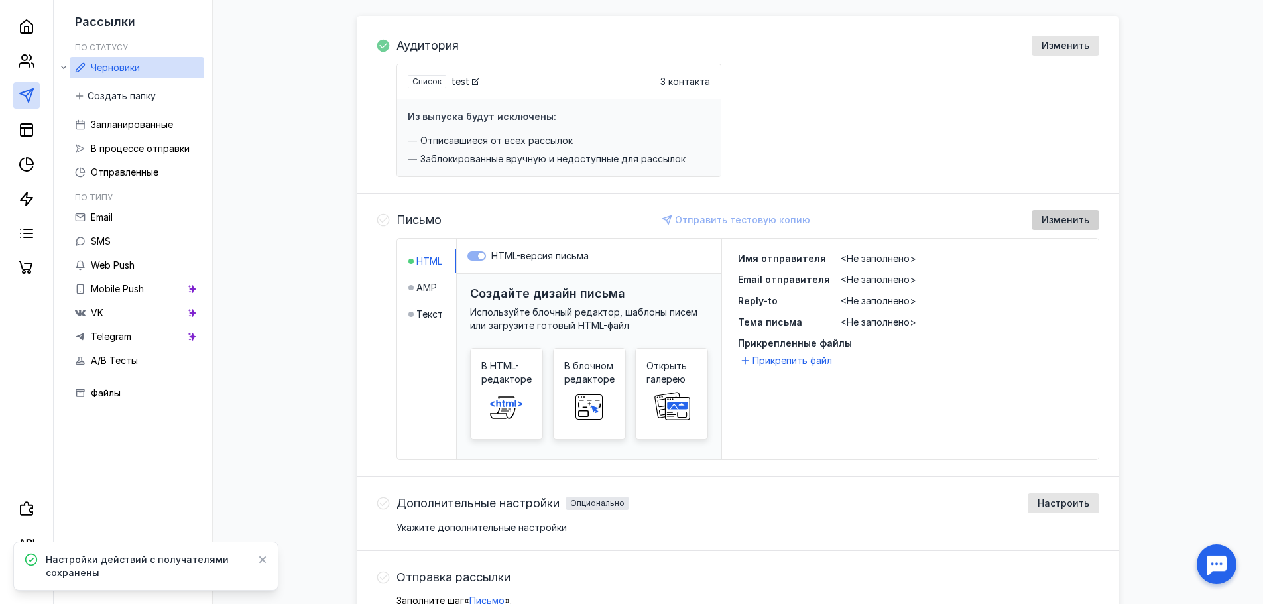
click at [1078, 223] on span "Изменить" at bounding box center [1066, 220] width 48 height 11
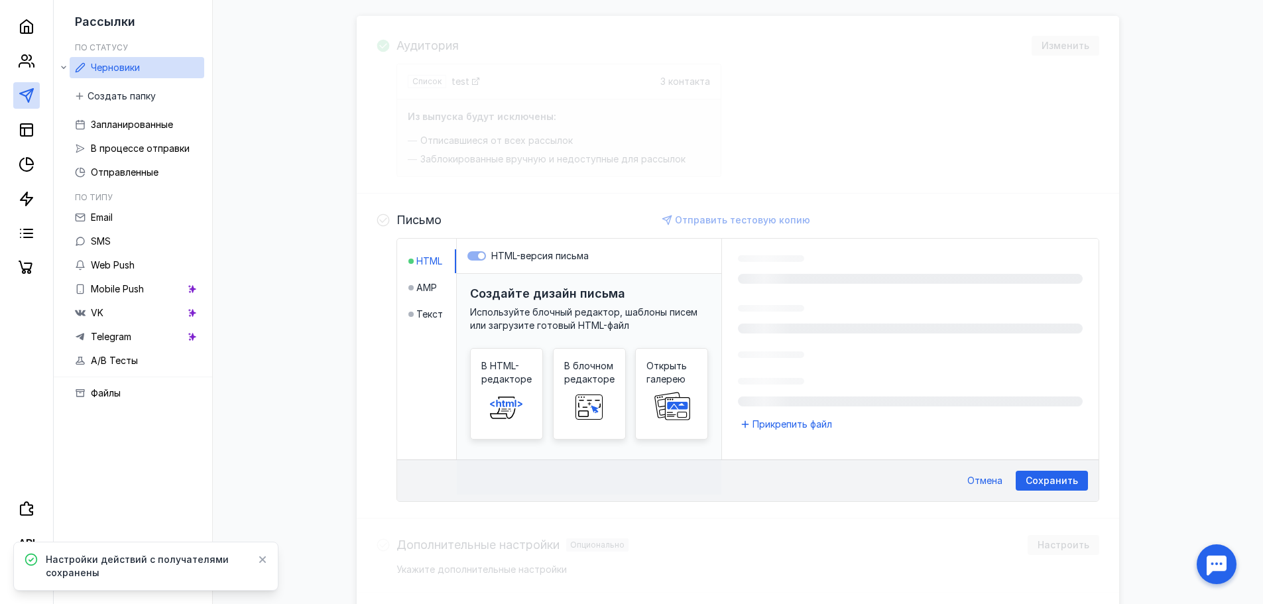
scroll to position [270, 0]
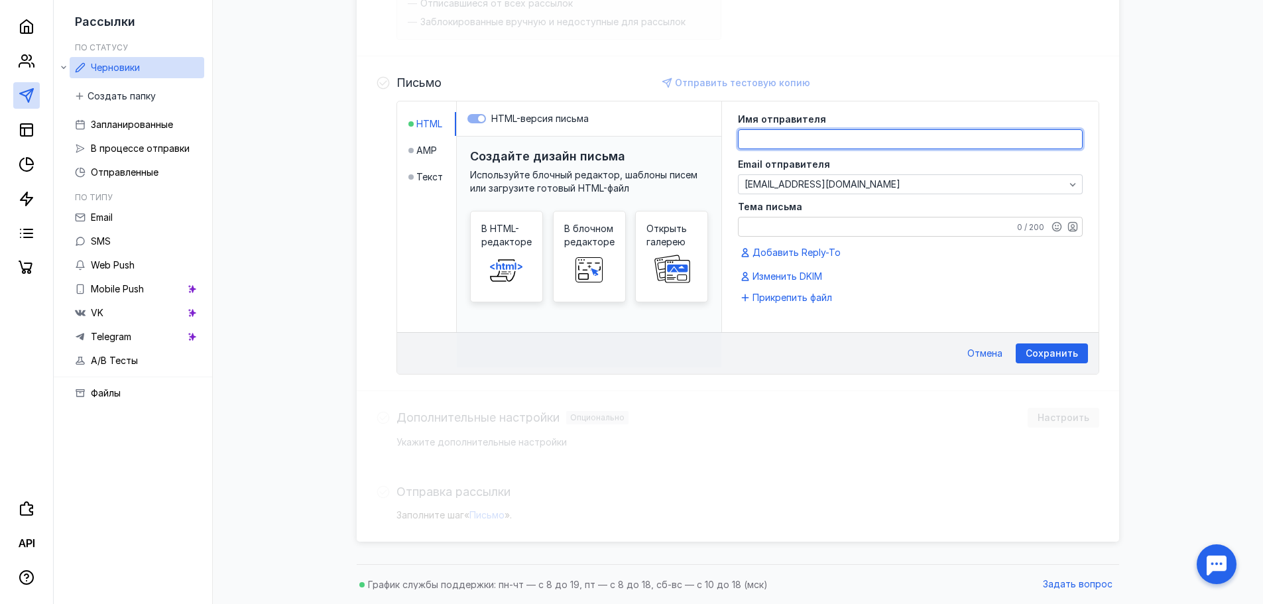
click at [846, 135] on textarea at bounding box center [910, 139] width 343 height 19
click at [827, 225] on div "Тема письма 0 / 200" at bounding box center [910, 219] width 345 height 34
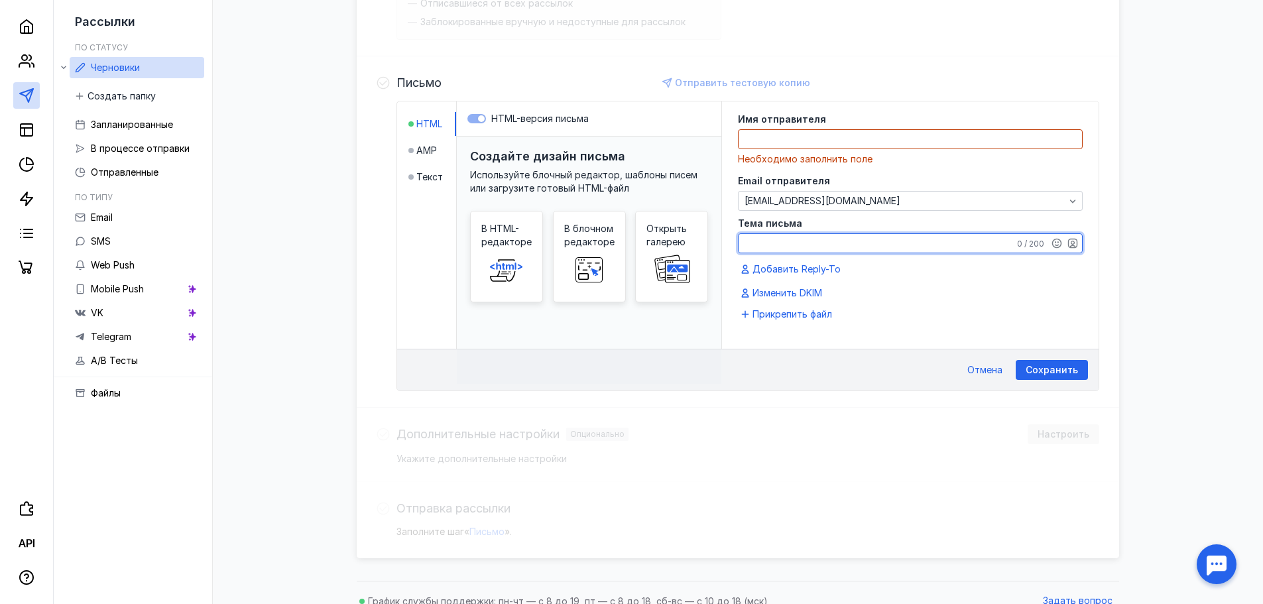
type textarea "C"
type textarea "Салама лекум я тебе охуенно сделаю"
click at [825, 147] on textarea at bounding box center [910, 139] width 343 height 19
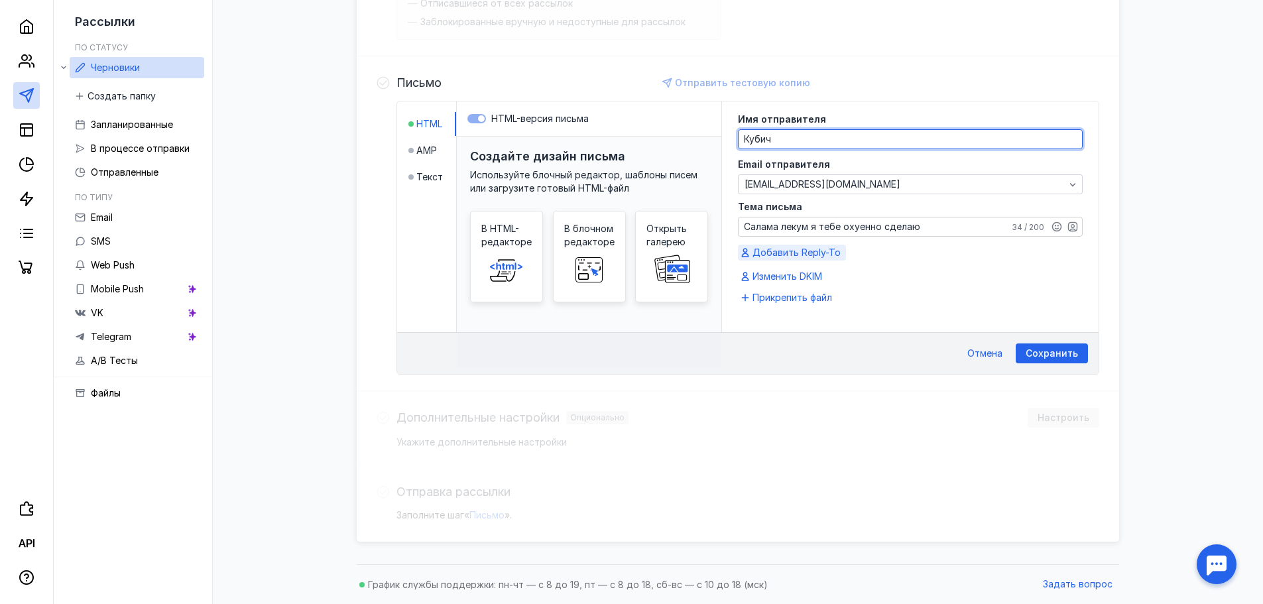
type textarea "Кубич"
click at [800, 255] on span "Добавить Reply-To" at bounding box center [797, 252] width 88 height 13
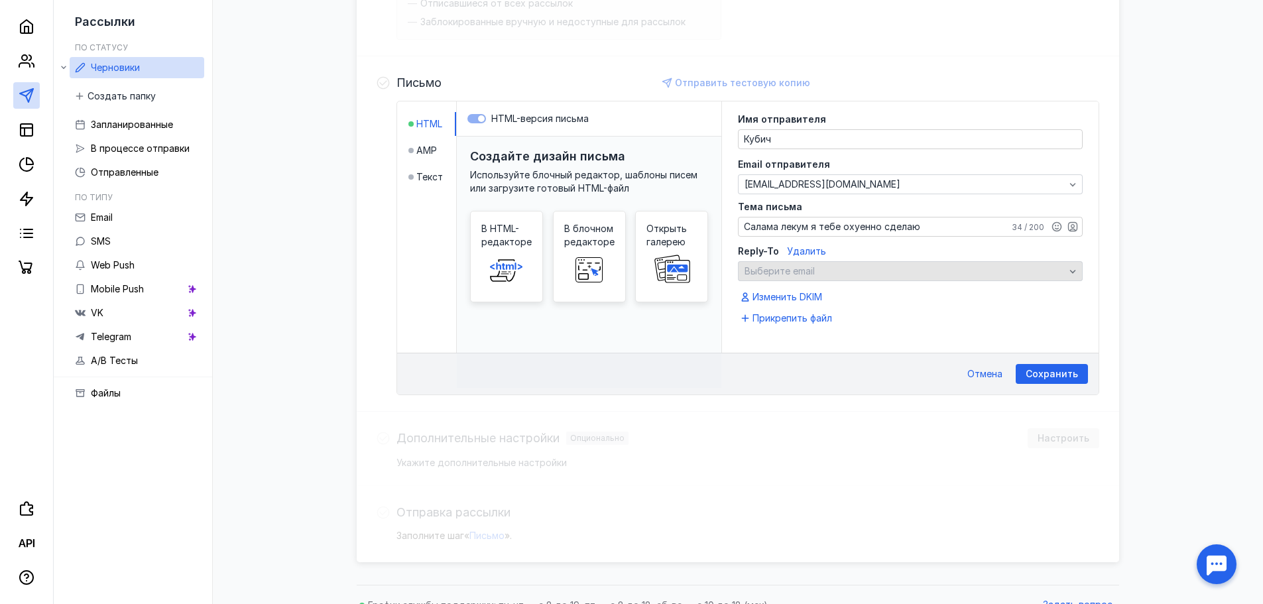
click at [804, 267] on span "Выберите email" at bounding box center [780, 270] width 70 height 11
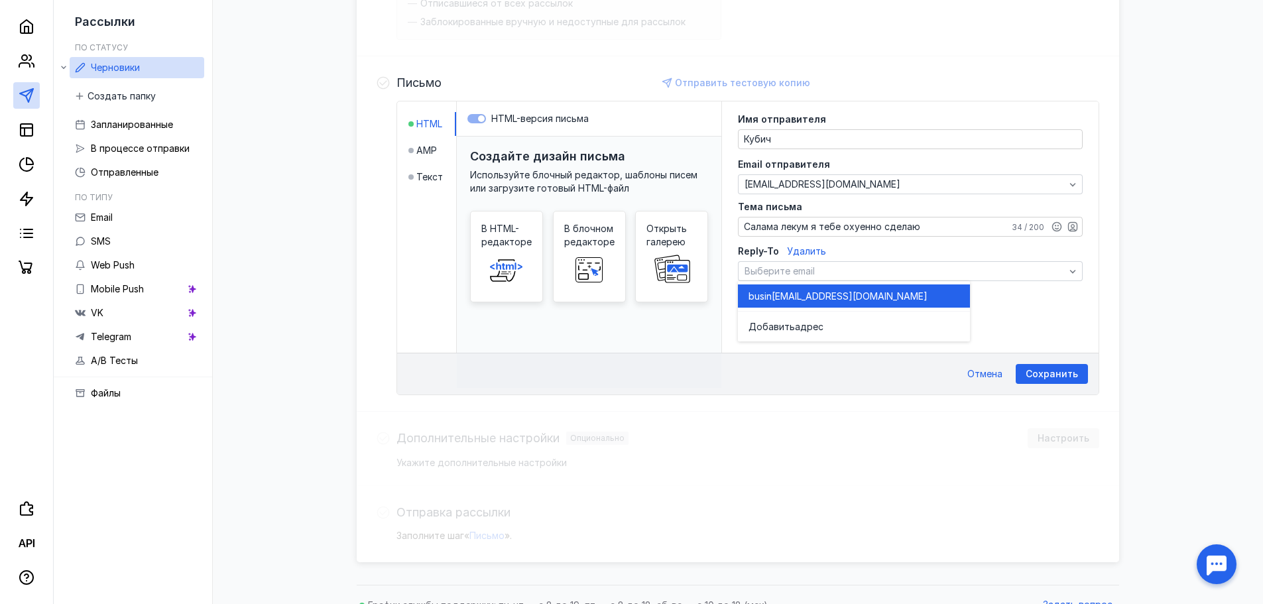
click at [854, 288] on div "busin [EMAIL_ADDRESS][DOMAIN_NAME]" at bounding box center [854, 295] width 211 height 23
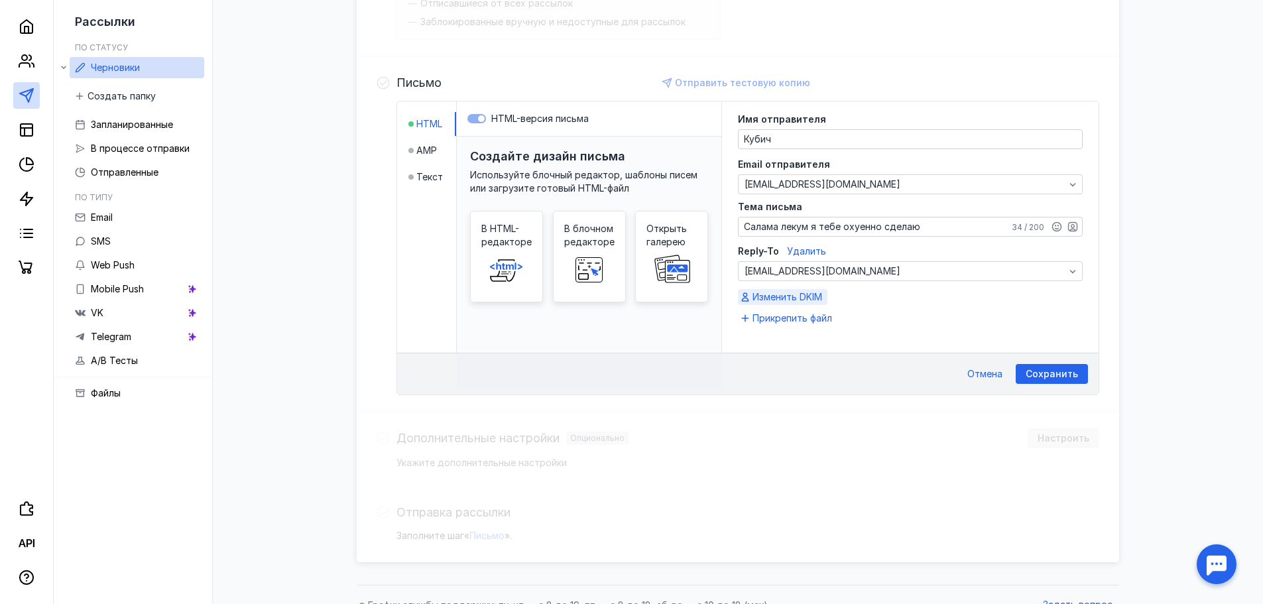
click at [812, 298] on span "Изменить DKIM" at bounding box center [788, 296] width 70 height 13
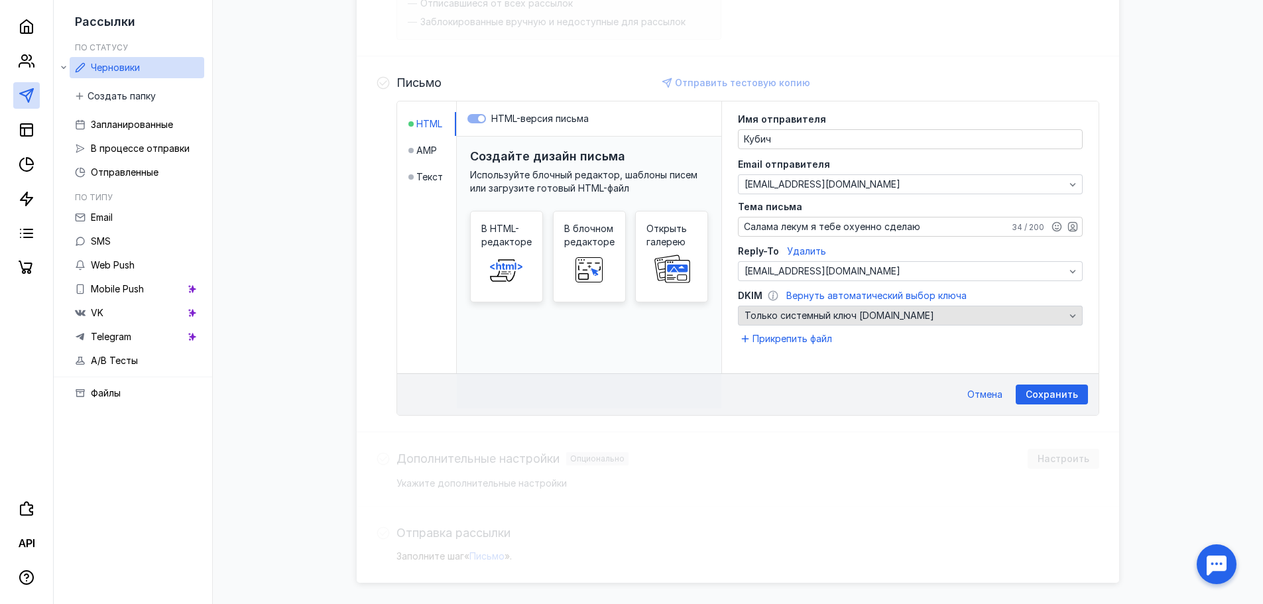
click at [877, 316] on span "Только системный ключ [DOMAIN_NAME]" at bounding box center [840, 315] width 190 height 13
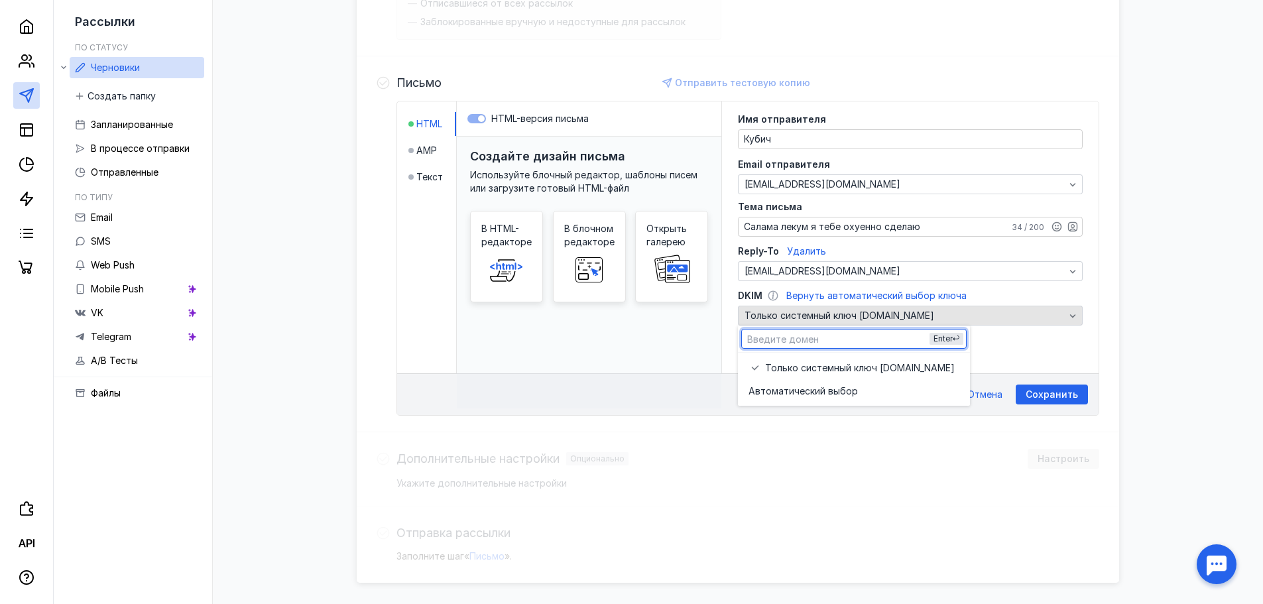
click at [991, 312] on div "Только системный ключ [DOMAIN_NAME]" at bounding box center [904, 315] width 327 height 13
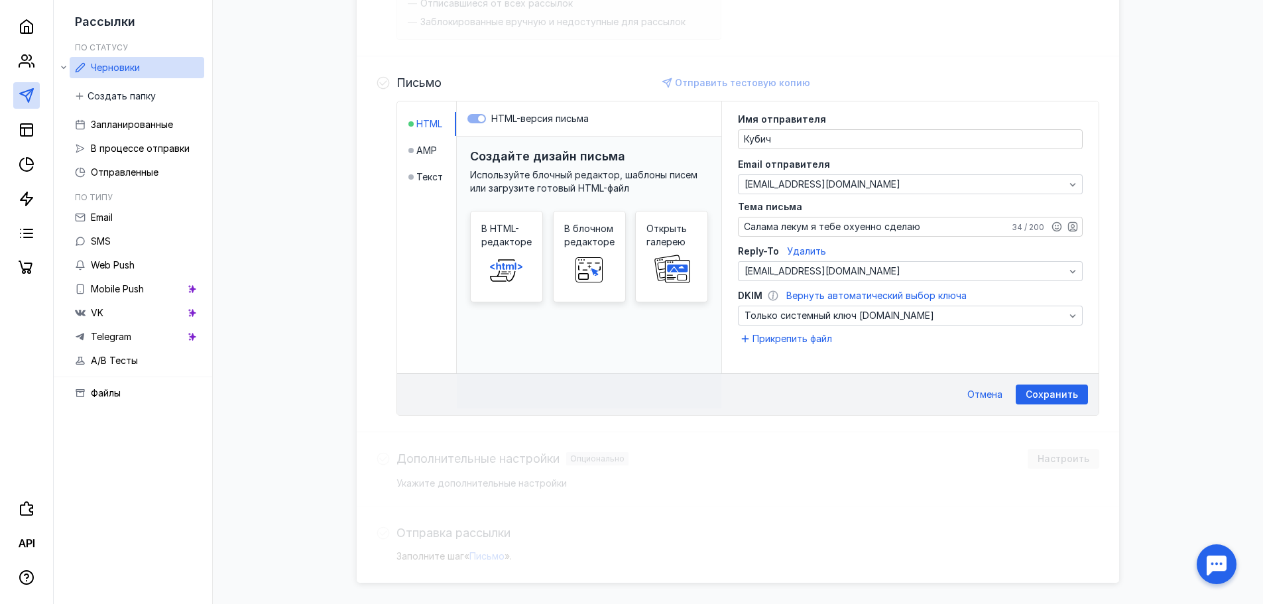
click at [993, 297] on div "DKIM Вернуть автоматический выбор ключа" at bounding box center [910, 295] width 345 height 13
click at [938, 296] on span "Вернуть автоматический выбор ключа" at bounding box center [876, 295] width 180 height 11
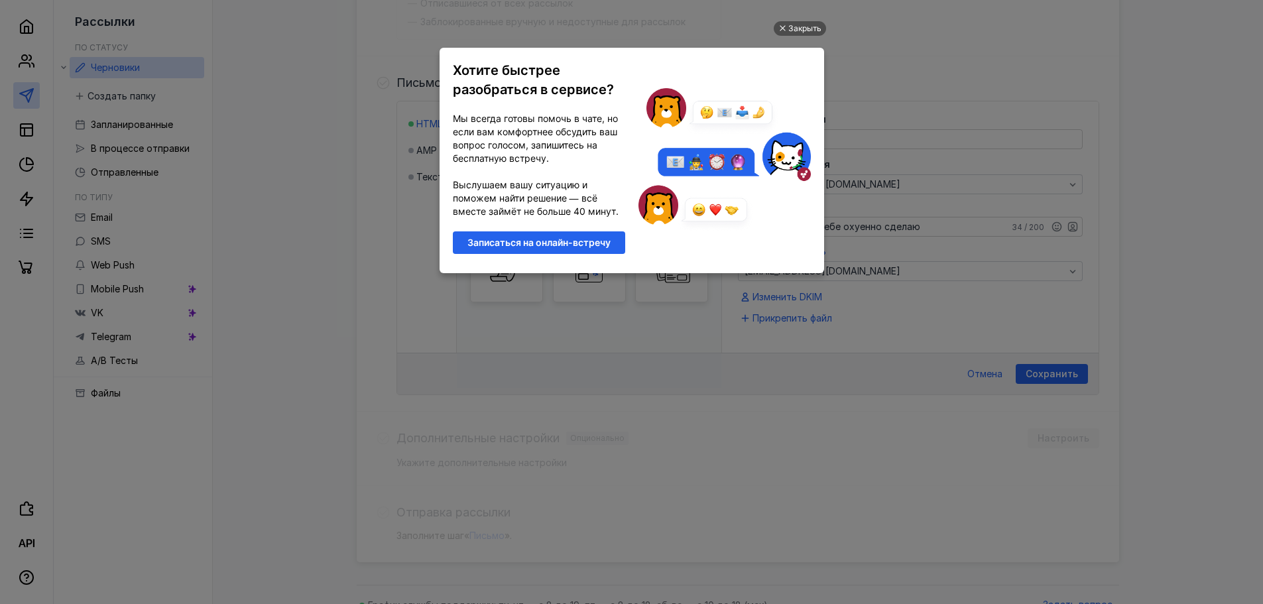
scroll to position [0, 0]
click at [808, 28] on div "Закрыть" at bounding box center [804, 28] width 33 height 15
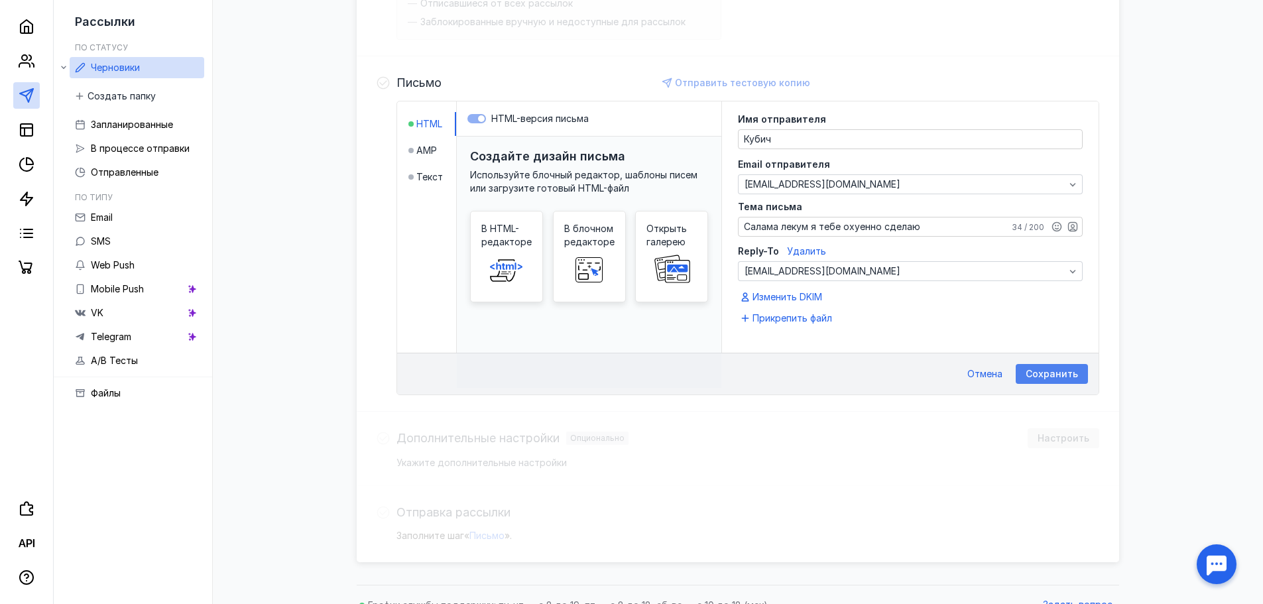
click at [1068, 371] on span "Сохранить" at bounding box center [1052, 374] width 52 height 11
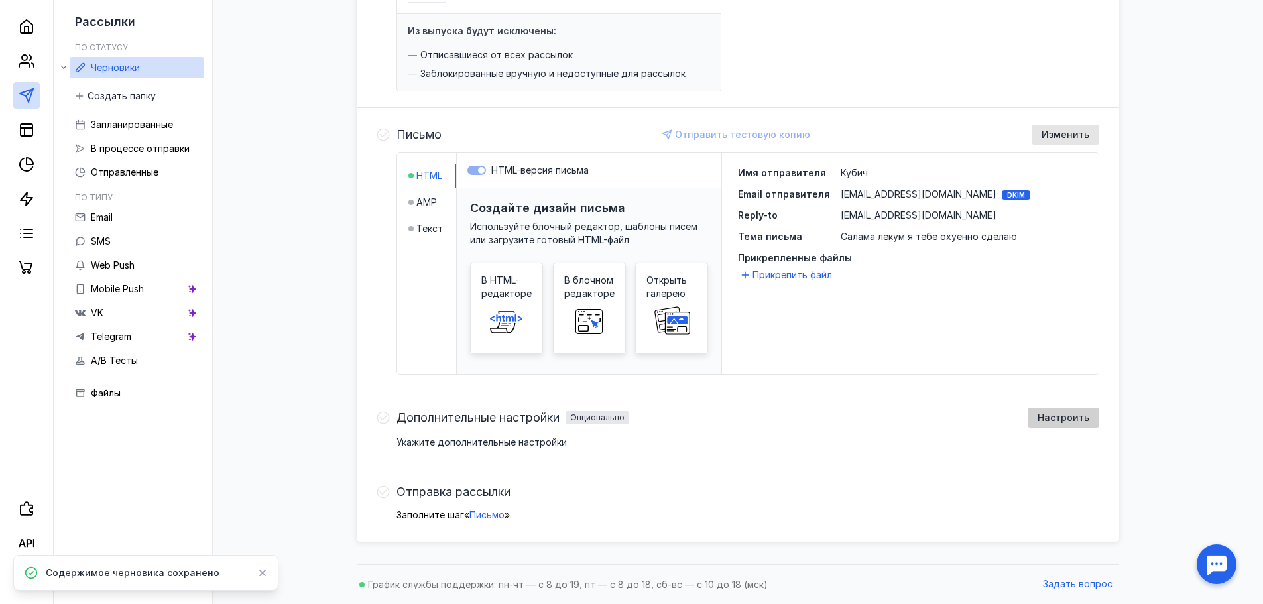
click at [1067, 421] on span "Настроить" at bounding box center [1064, 417] width 52 height 11
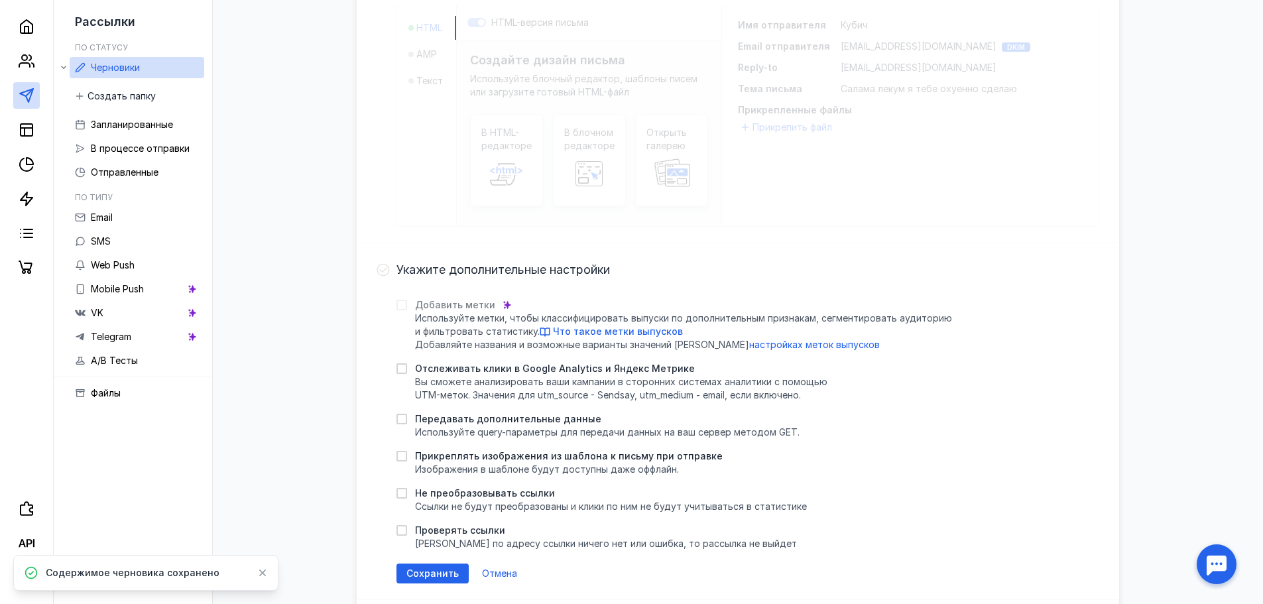
scroll to position [483, 0]
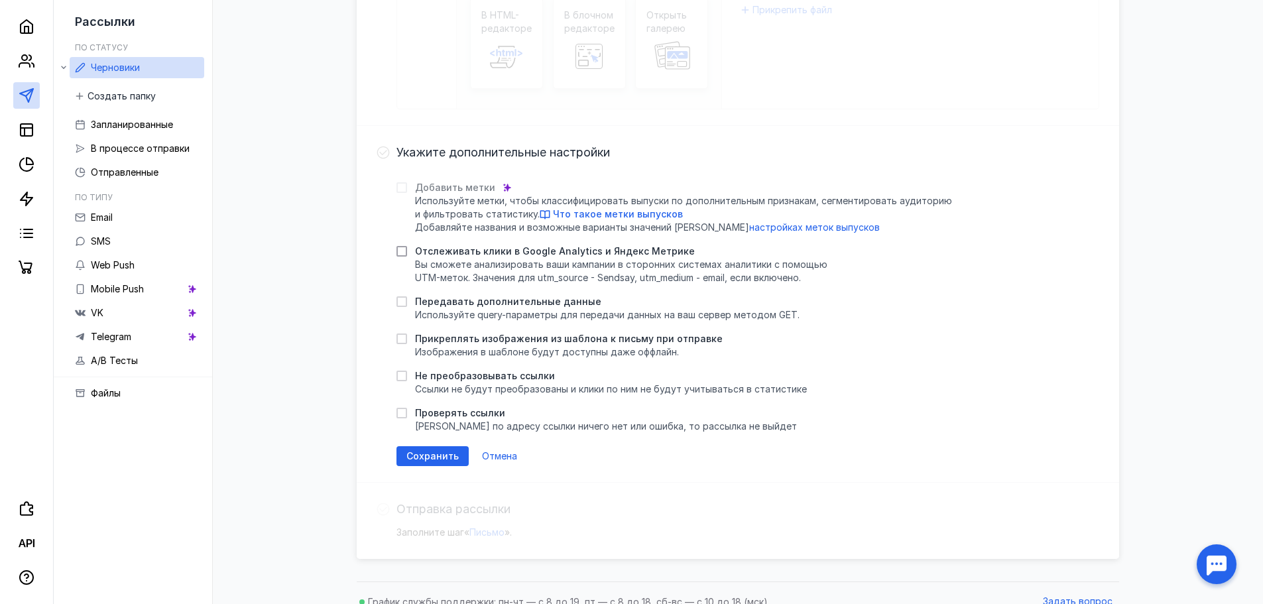
click at [402, 253] on icon at bounding box center [401, 251] width 9 height 9
click at [402, 253] on input "Отслеживать клики в Google Analytics и Яндекс Метрике Вы cможете анализировать …" at bounding box center [400, 249] width 9 height 9
checkbox input "true"
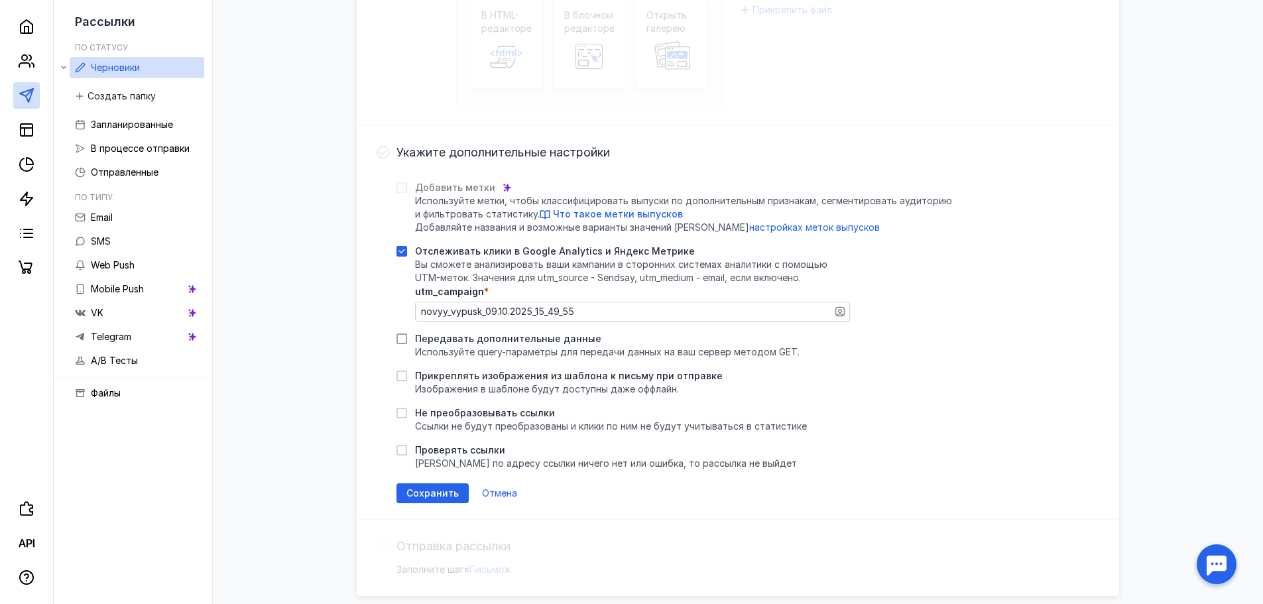
click at [401, 343] on div at bounding box center [401, 339] width 11 height 11
click at [401, 341] on input "Передавать дополнительные данные Используйте query-параметры для передачи данны…" at bounding box center [400, 336] width 9 height 9
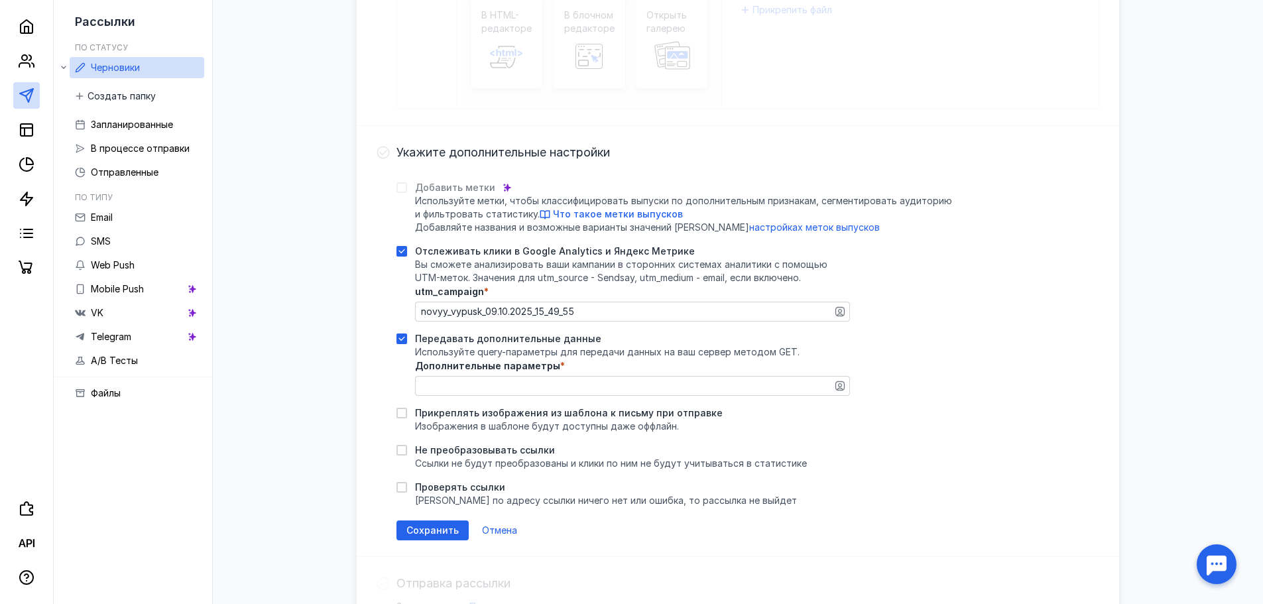
click at [400, 343] on div at bounding box center [401, 339] width 11 height 11
click at [400, 341] on input "Передавать дополнительные данные Используйте query-параметры для передачи данны…" at bounding box center [400, 336] width 9 height 9
checkbox input "false"
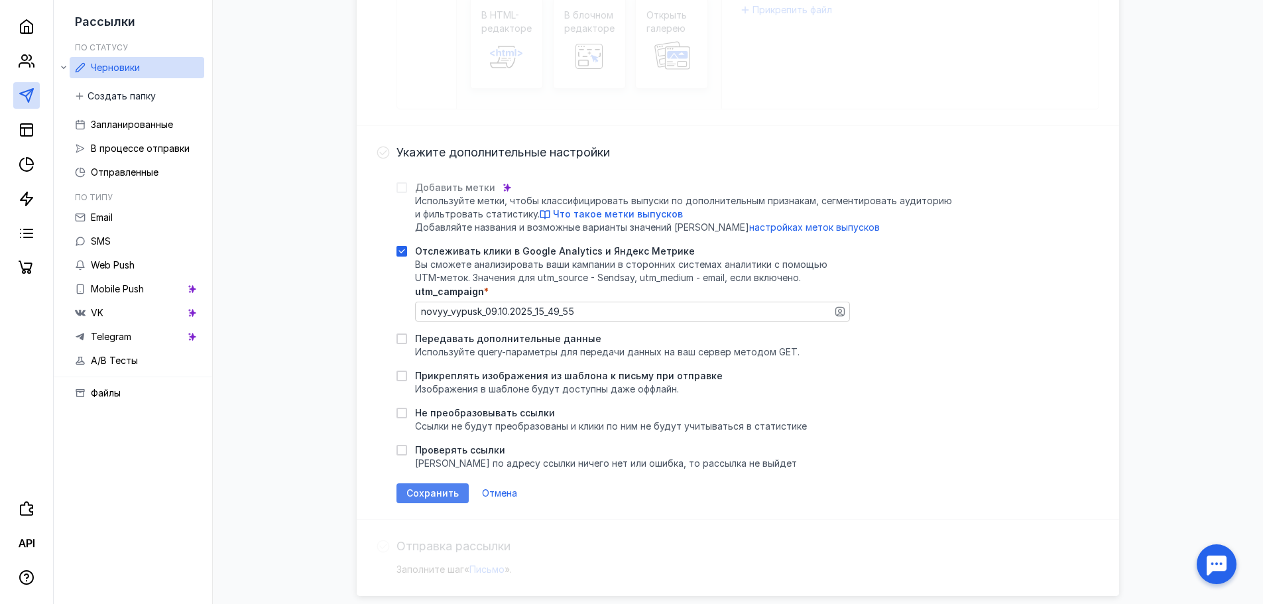
click at [440, 492] on span "Сохранить" at bounding box center [432, 493] width 52 height 11
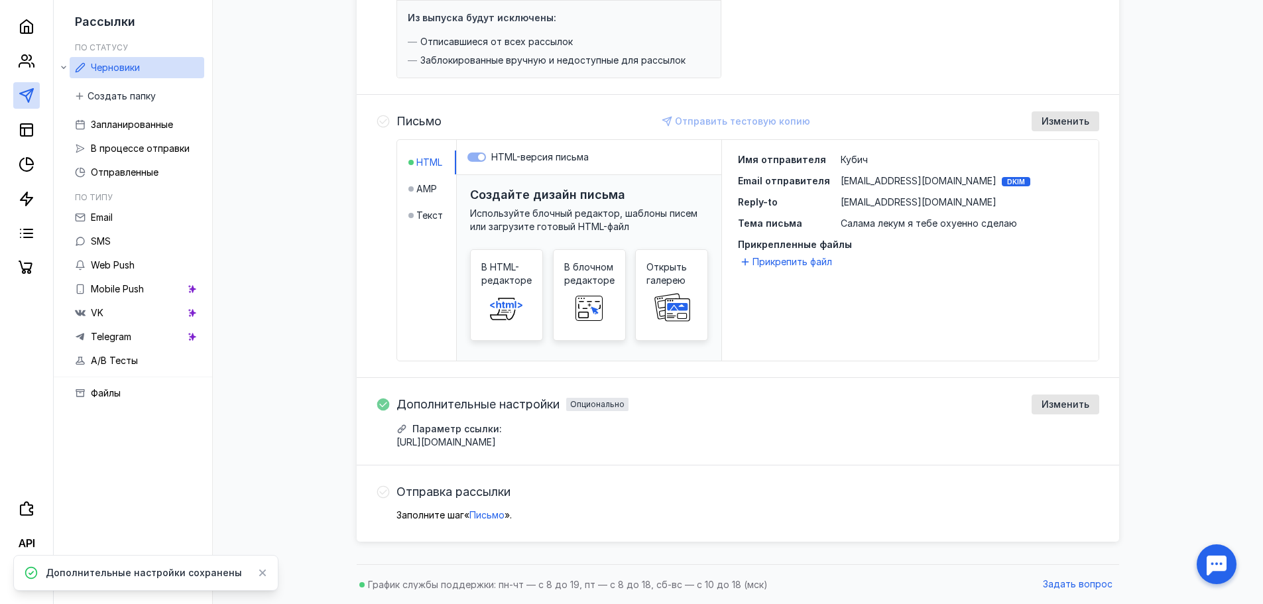
scroll to position [231, 0]
click at [384, 494] on icon at bounding box center [383, 491] width 13 height 13
click at [483, 517] on span "Письмо" at bounding box center [486, 514] width 35 height 11
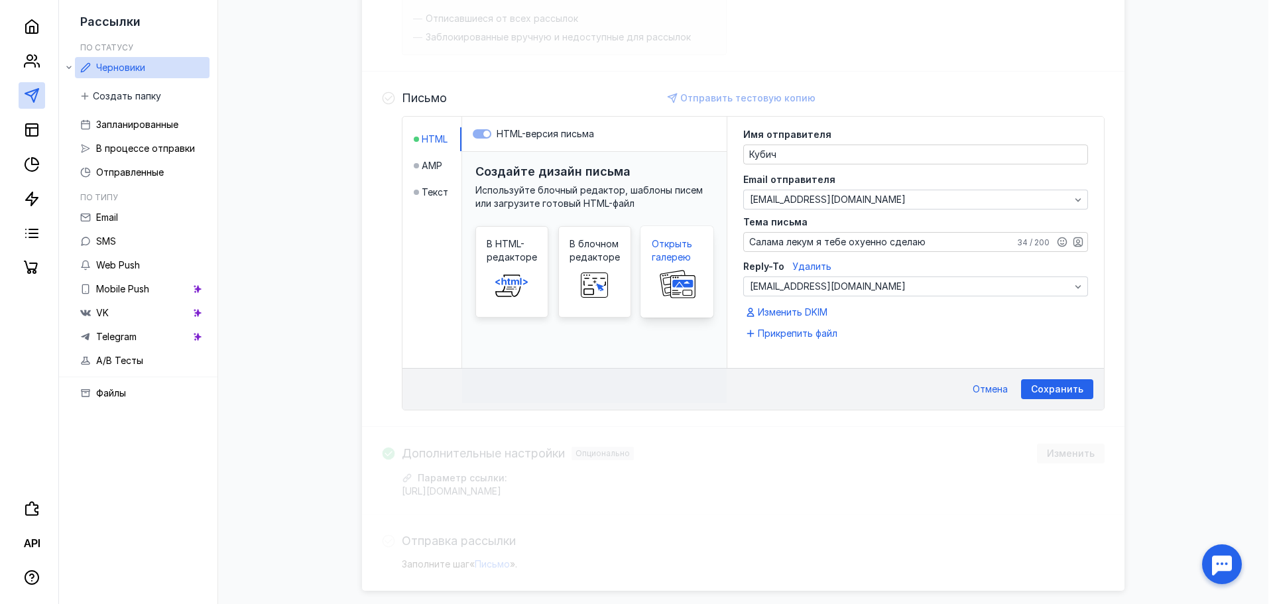
scroll to position [171, 0]
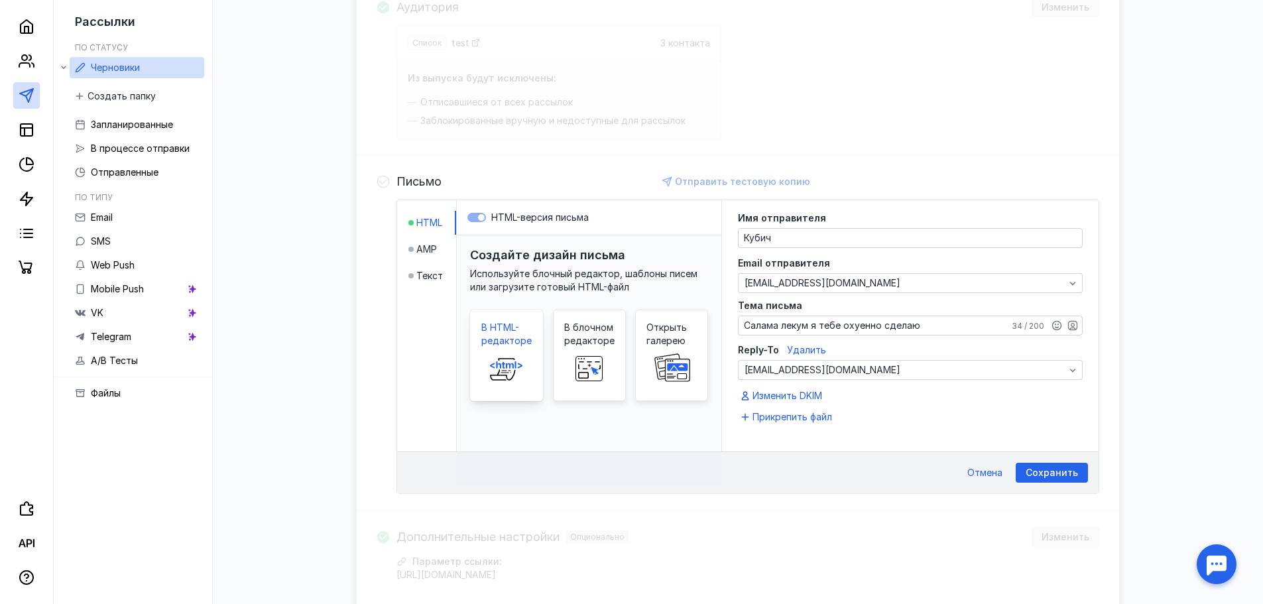
click at [497, 349] on span at bounding box center [506, 368] width 42 height 42
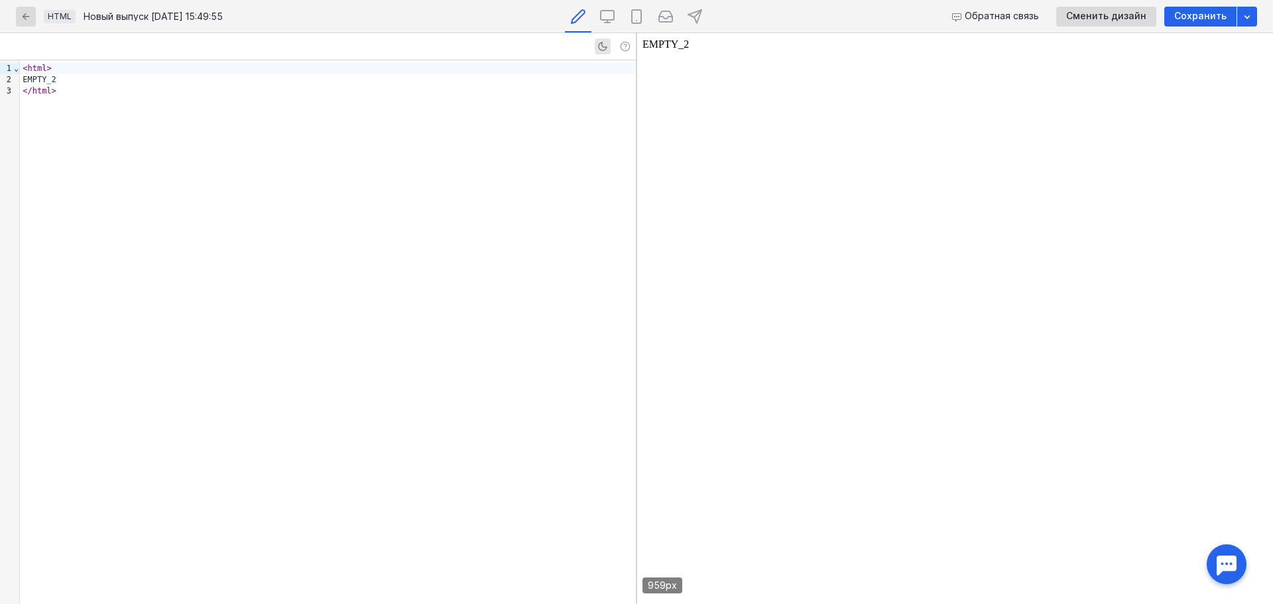
click at [528, 225] on div "< html > EMPTY_2 </ html >" at bounding box center [328, 332] width 616 height 544
click at [991, 164] on body "EMPTY_2" at bounding box center [954, 318] width 625 height 560
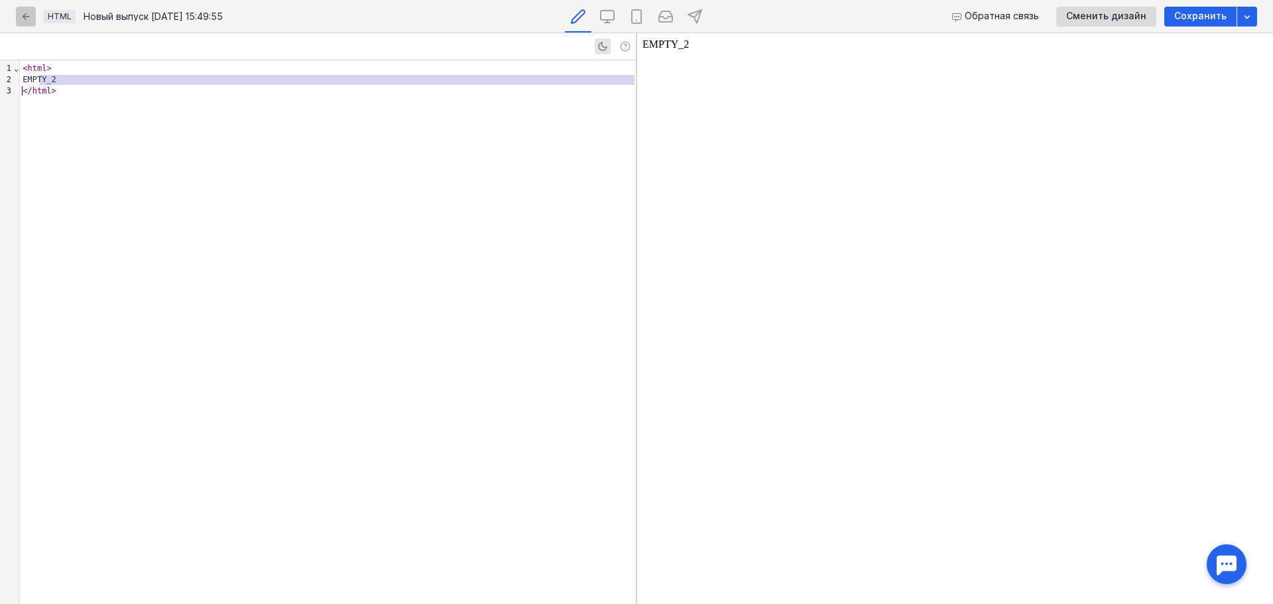
click at [25, 19] on icon "button" at bounding box center [26, 16] width 11 height 11
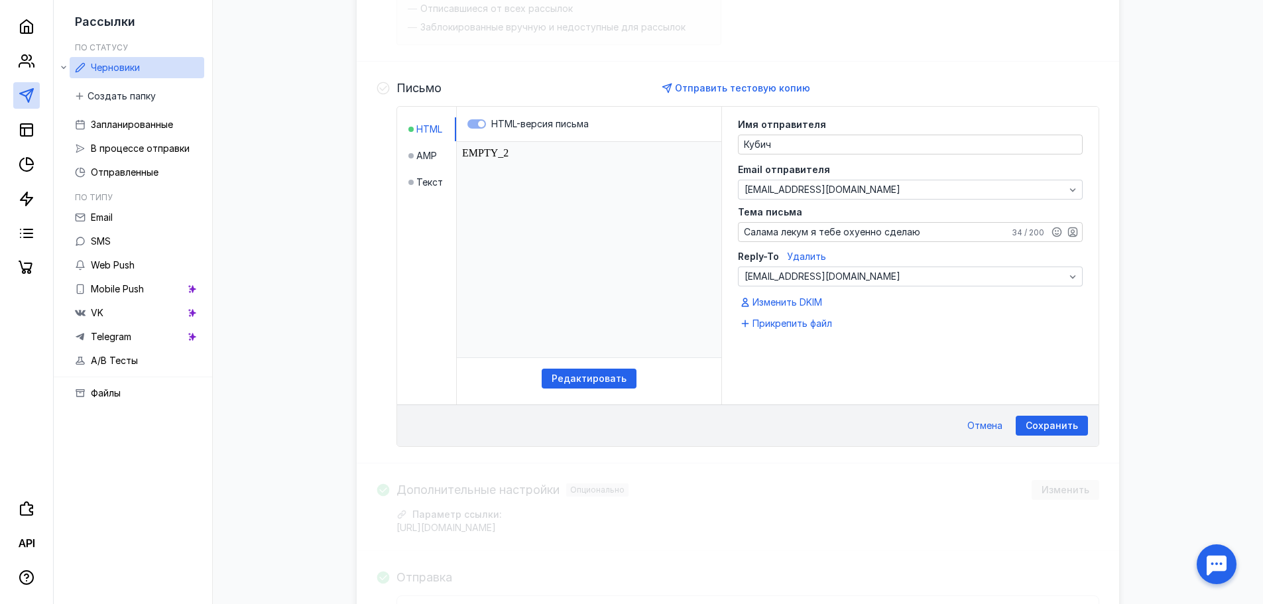
scroll to position [265, 0]
click at [433, 185] on span "Текст" at bounding box center [429, 181] width 27 height 13
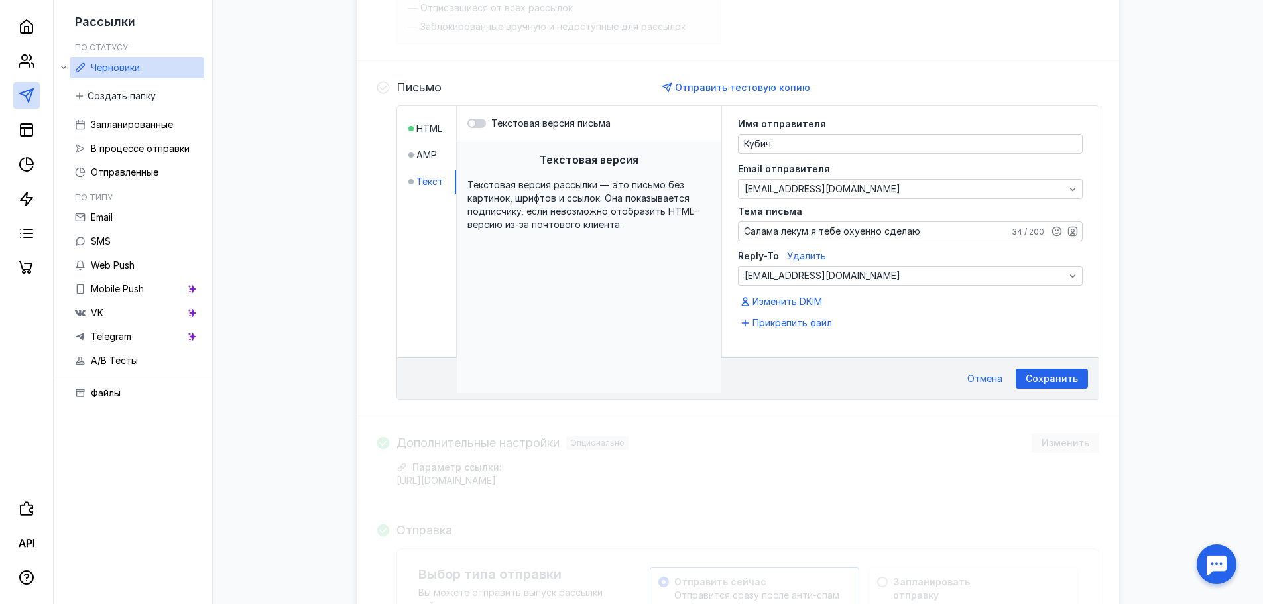
click at [640, 256] on div "Текстовая версия Текстовая версия рассылки — это письмо без картинок, шрифтов и…" at bounding box center [589, 266] width 265 height 251
drag, startPoint x: 628, startPoint y: 223, endPoint x: 635, endPoint y: 224, distance: 7.4
click at [628, 223] on div "Текстовая версия рассылки — это письмо без картинок, шрифтов и ссылок. Она пока…" at bounding box center [588, 204] width 243 height 53
drag, startPoint x: 645, startPoint y: 217, endPoint x: 506, endPoint y: 163, distance: 149.2
click at [506, 163] on div "Текстовая версия Текстовая версия рассылки — это письмо без картинок, шрифтов и…" at bounding box center [589, 266] width 265 height 251
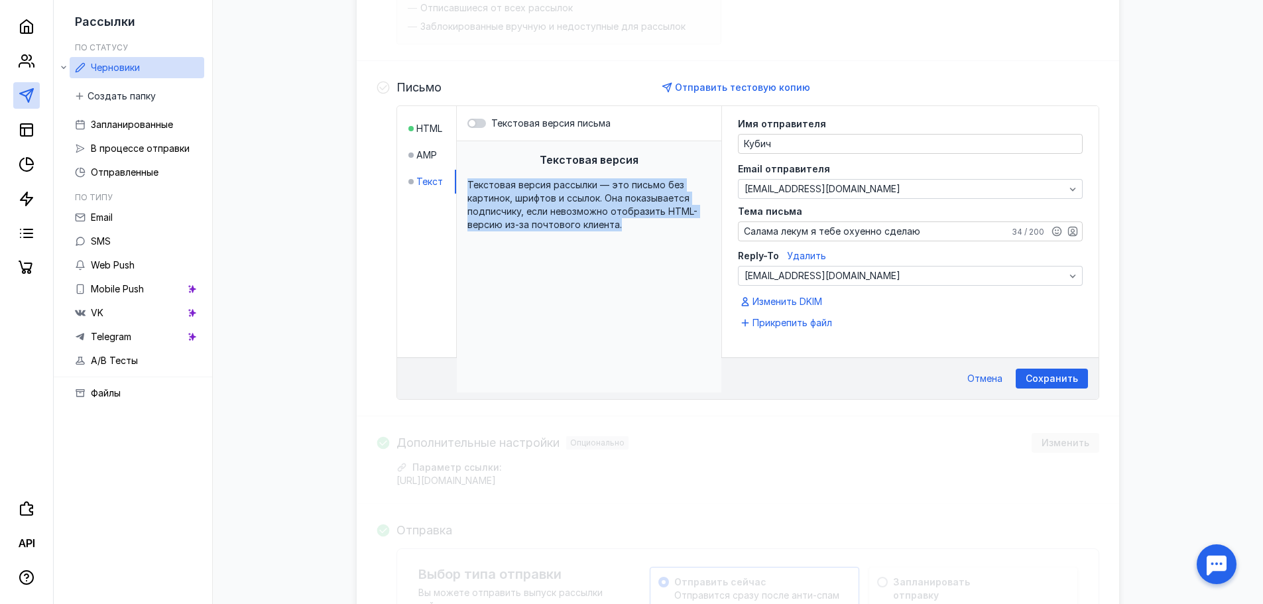
drag, startPoint x: 650, startPoint y: 230, endPoint x: 459, endPoint y: 147, distance: 208.4
click at [459, 147] on div "Текстовая версия Текстовая версия рассылки — это письмо без картинок, шрифтов и…" at bounding box center [589, 266] width 265 height 251
click at [1066, 388] on div "Сохранить" at bounding box center [1052, 379] width 72 height 20
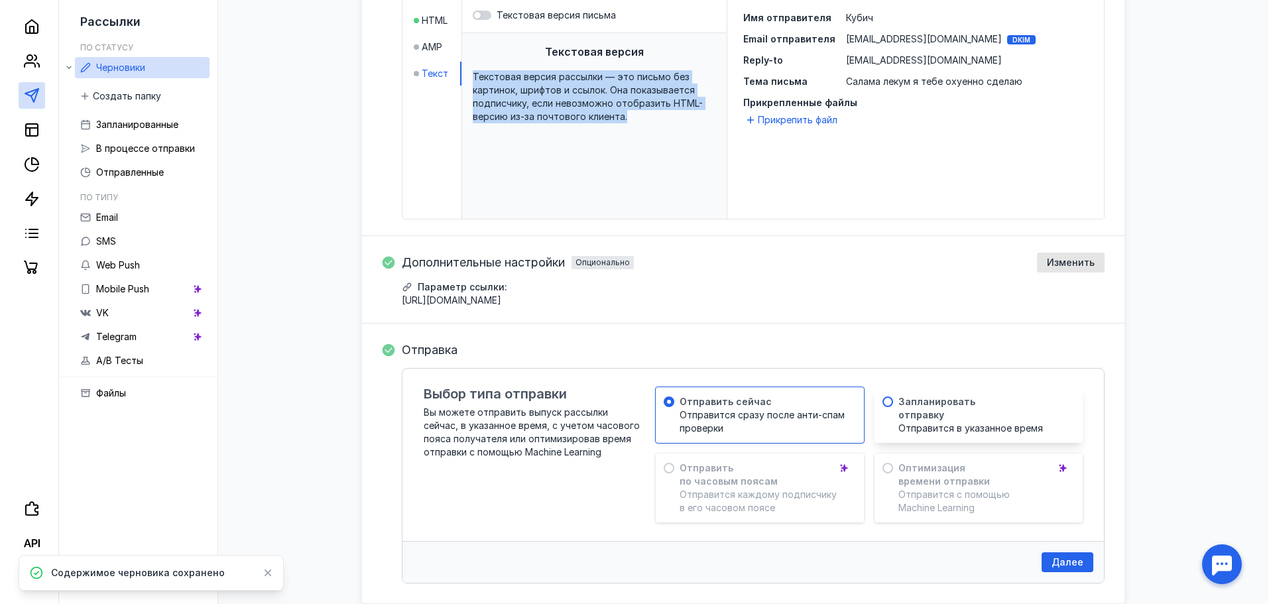
scroll to position [435, 0]
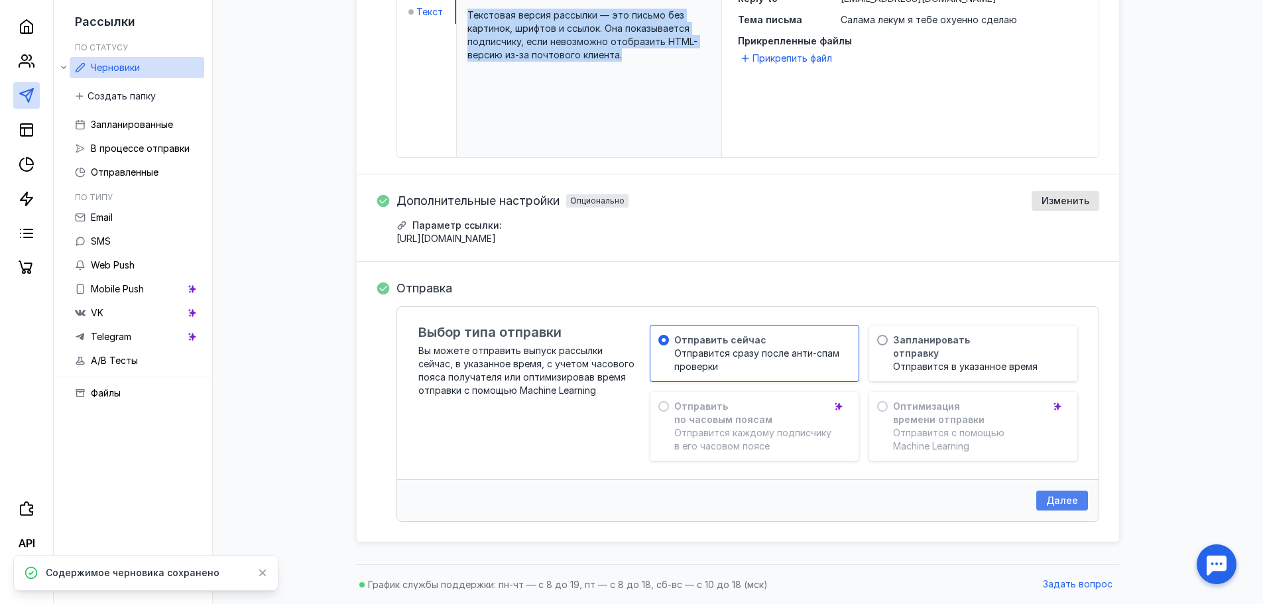
click at [1054, 504] on span "Далее" at bounding box center [1062, 500] width 32 height 11
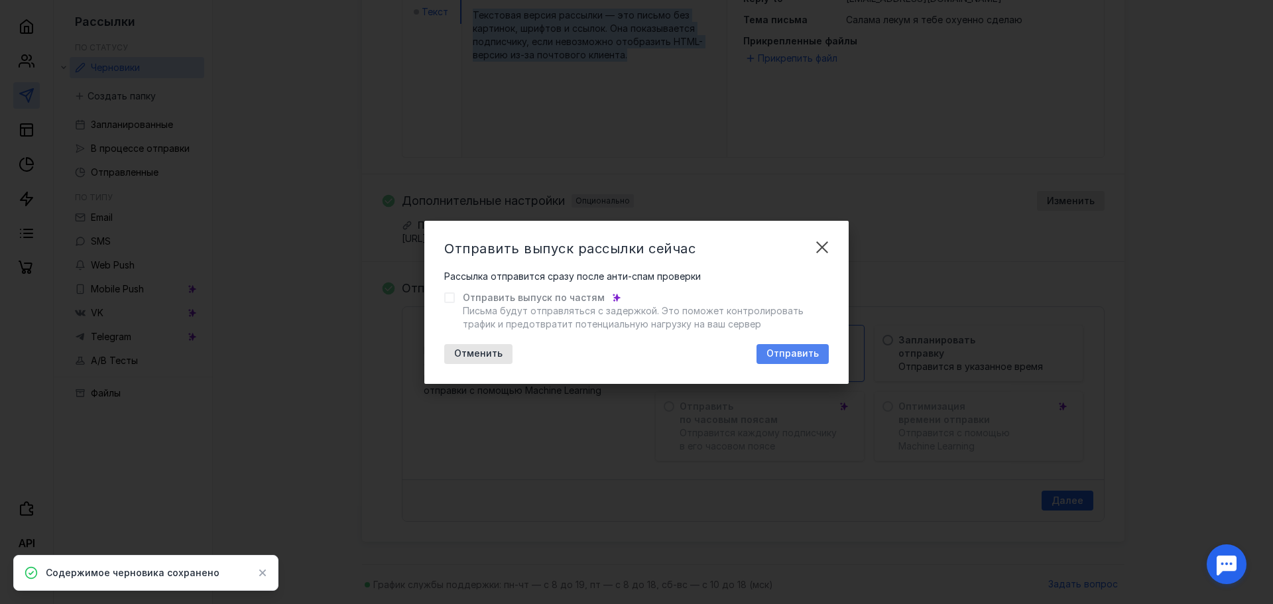
click at [799, 353] on span "Отправить" at bounding box center [792, 353] width 52 height 11
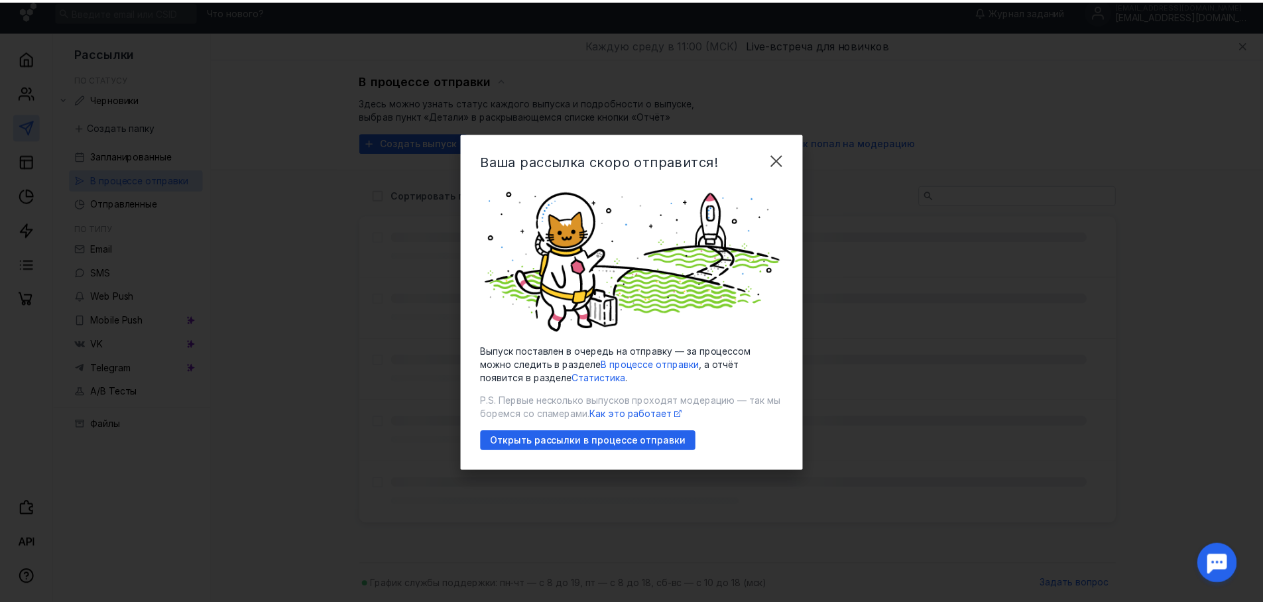
scroll to position [9, 0]
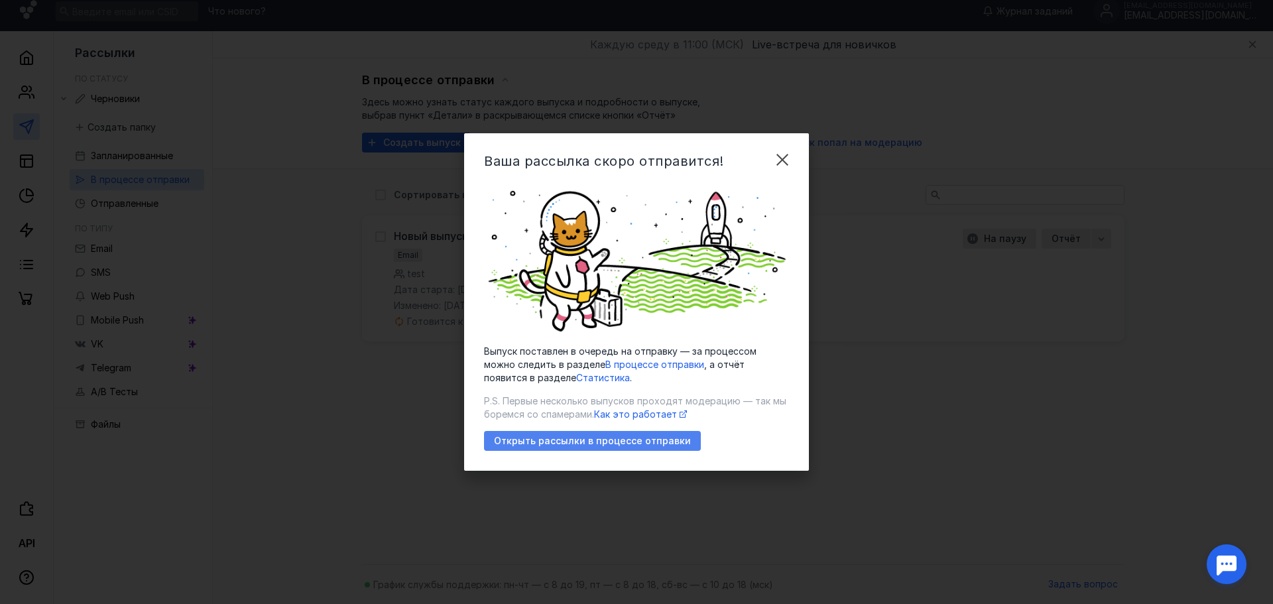
click at [668, 438] on span "Открыть рассылки в процессе отправки" at bounding box center [592, 441] width 197 height 11
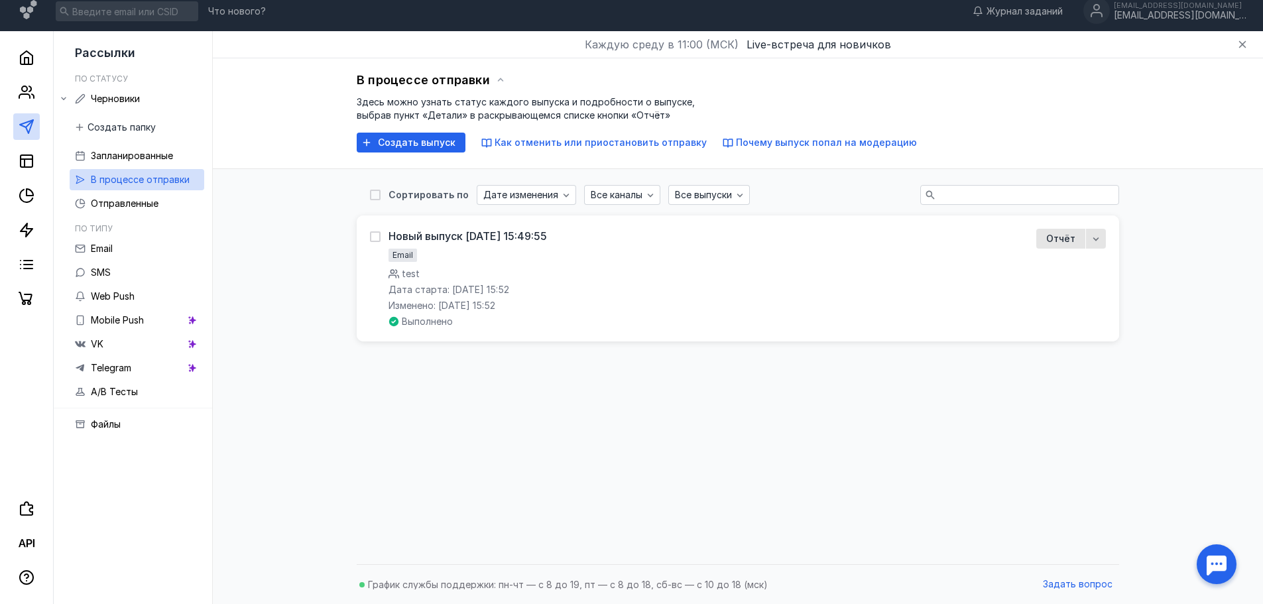
click at [1207, 553] on div at bounding box center [1216, 564] width 41 height 41
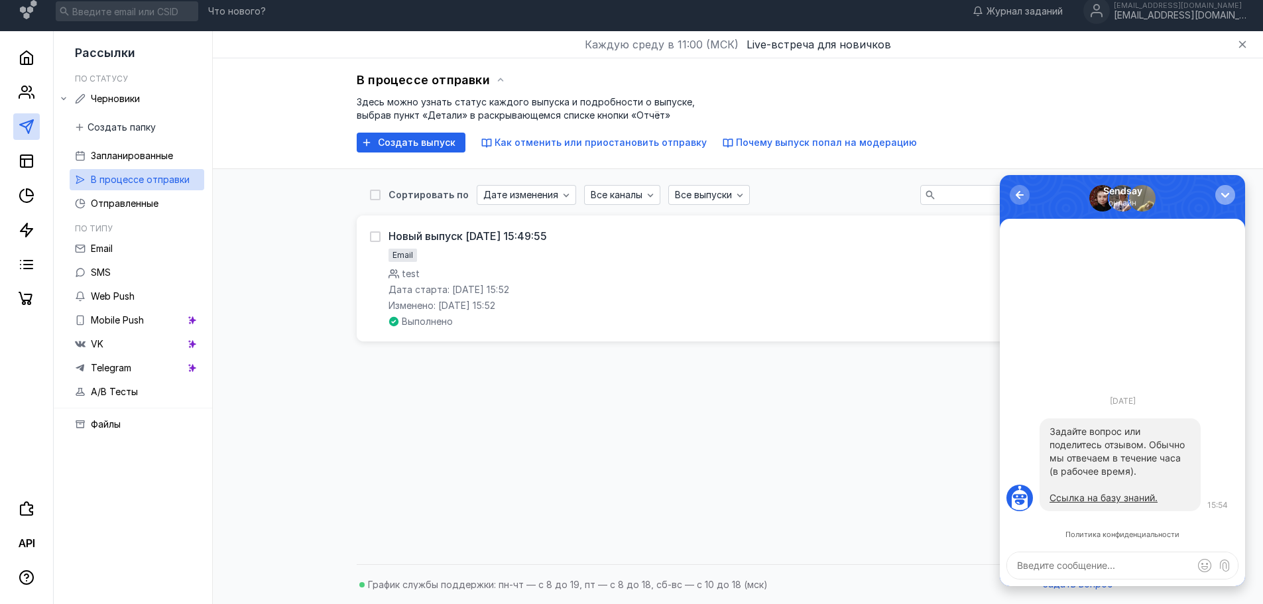
scroll to position [0, 0]
click at [1119, 568] on textarea at bounding box center [1122, 565] width 231 height 27
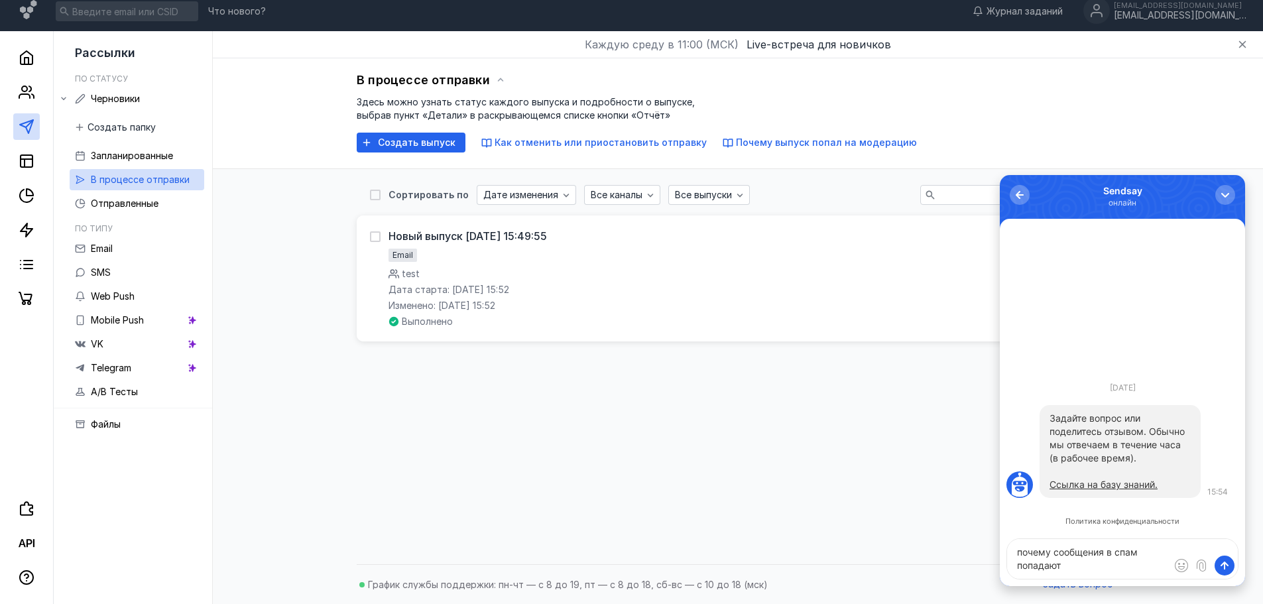
type textarea "почему сообщения в спам попадают"
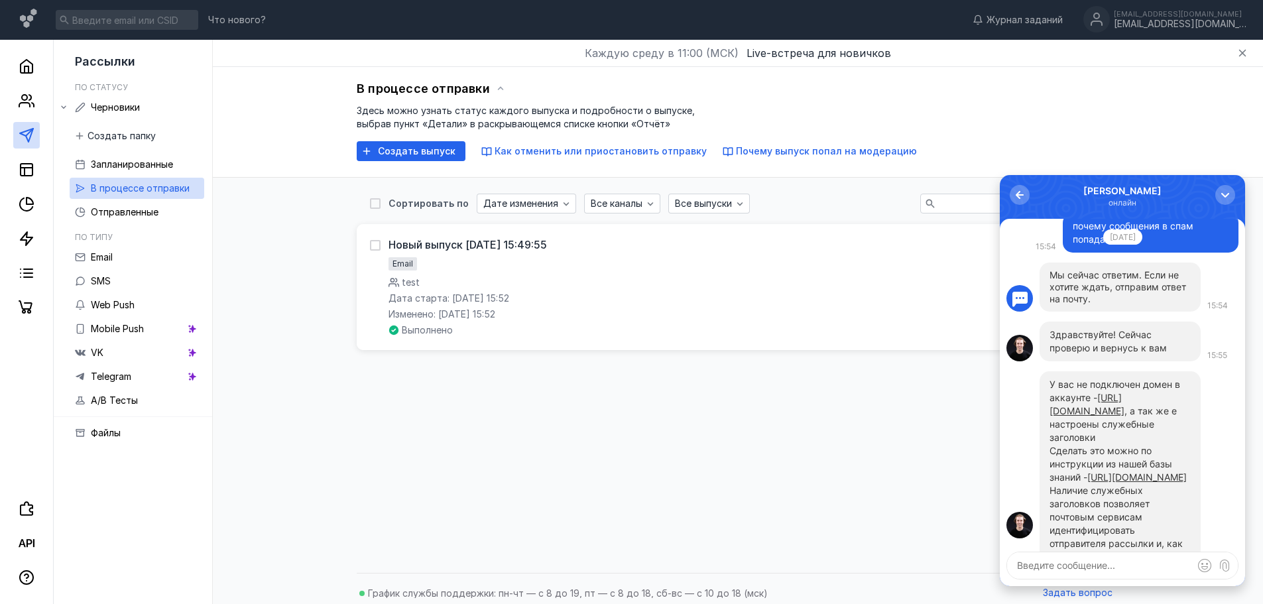
scroll to position [-133, 0]
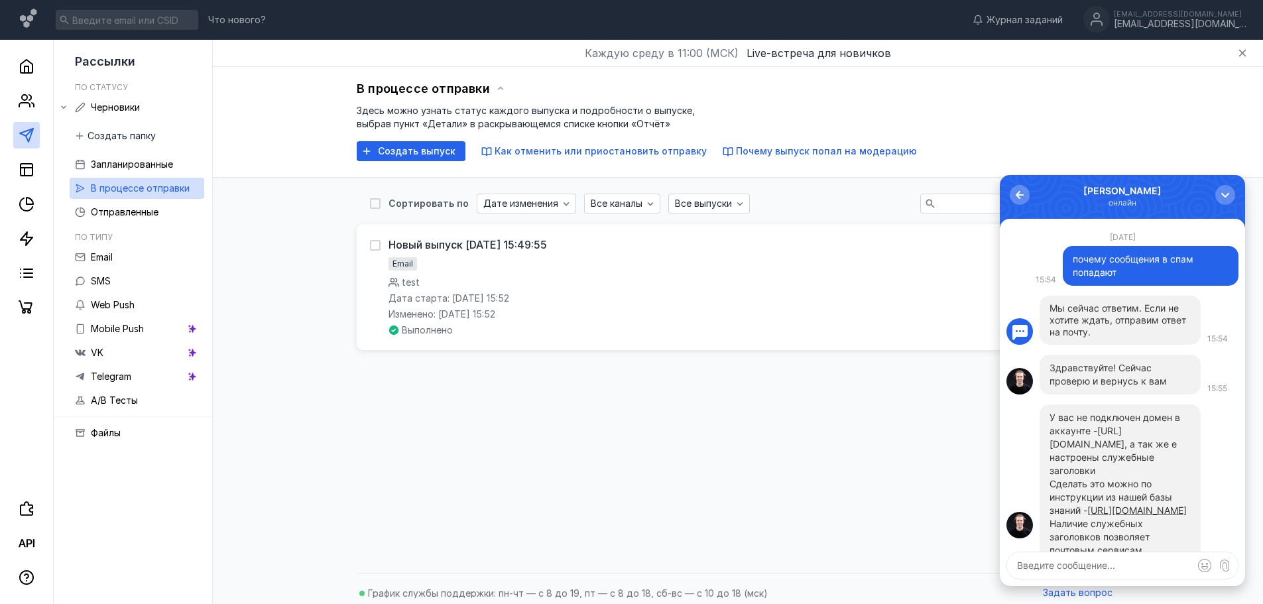
click at [1122, 425] on link "[URL][DOMAIN_NAME]" at bounding box center [1087, 437] width 75 height 25
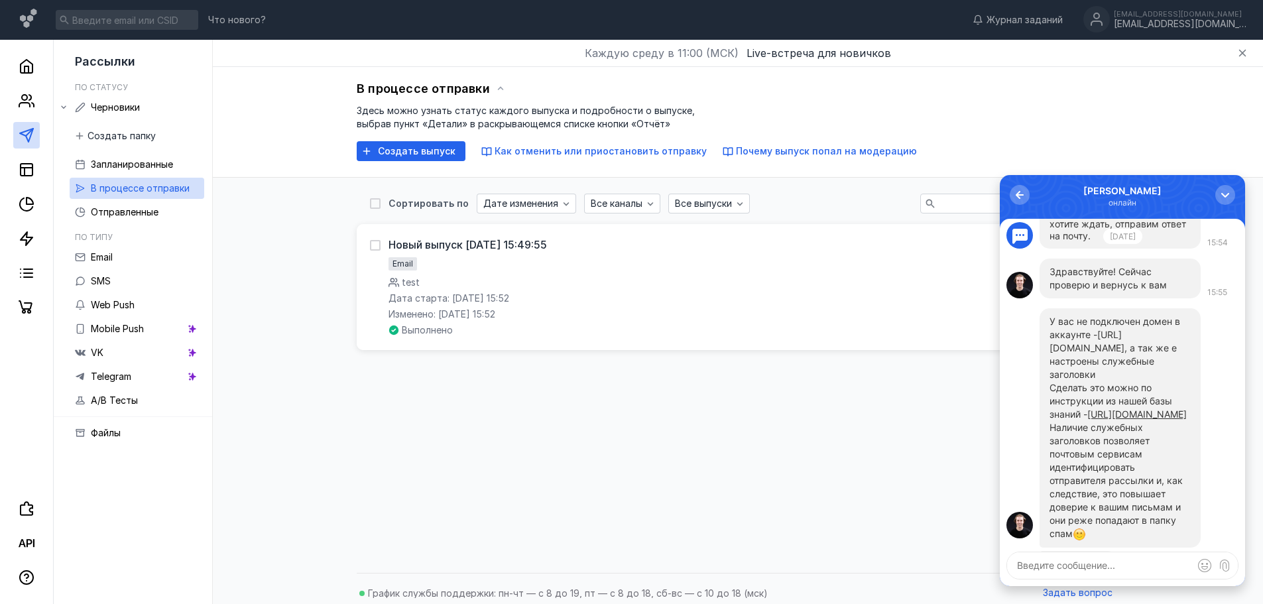
scroll to position [0, 0]
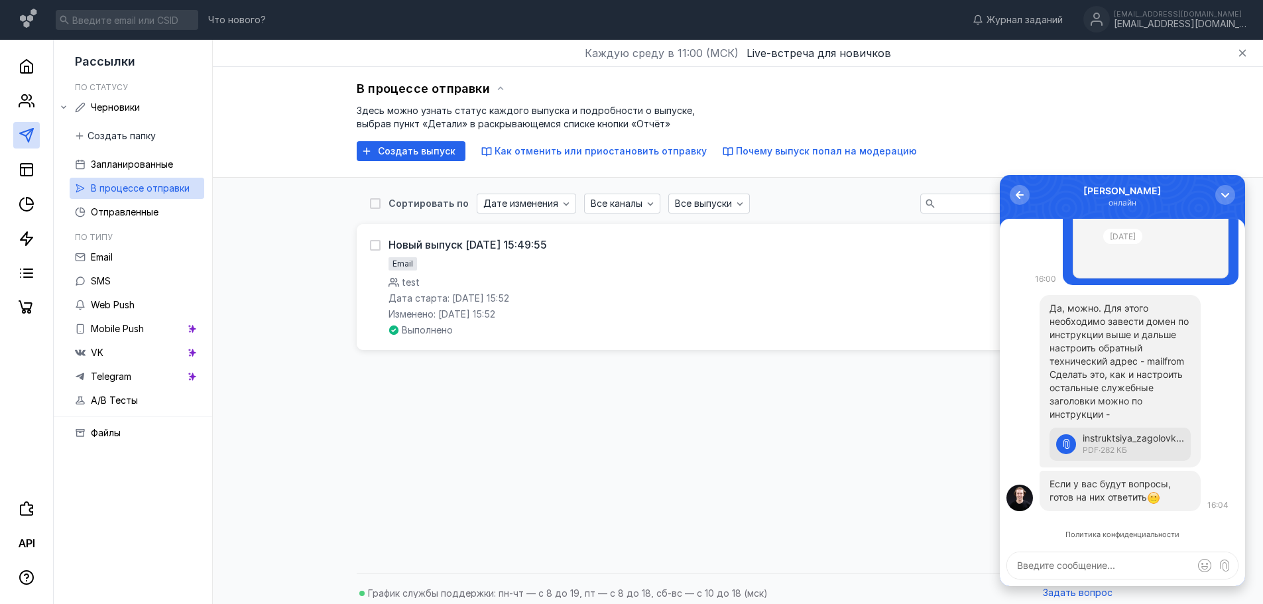
click at [1102, 572] on textarea at bounding box center [1122, 565] width 231 height 27
type textarea "спасибо"
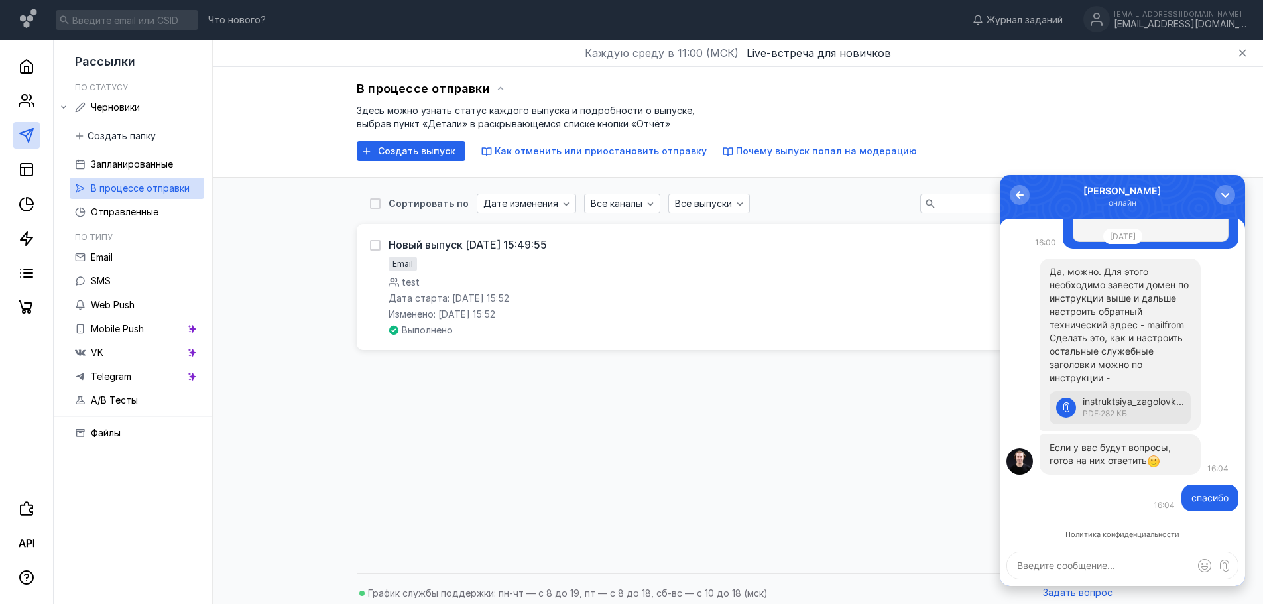
click at [1134, 406] on div "instruktsiya_zagolovki (1).pdf" at bounding box center [1133, 402] width 101 height 12
